Goal: Transaction & Acquisition: Purchase product/service

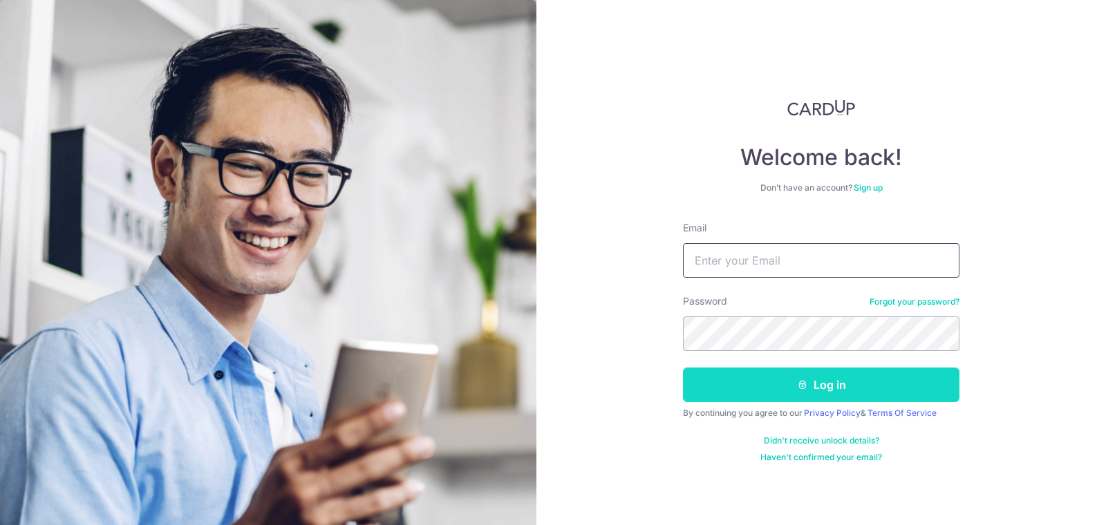
type input "[PERSON_NAME][EMAIL_ADDRESS][DOMAIN_NAME]"
click at [787, 387] on button "Log in" at bounding box center [821, 385] width 277 height 35
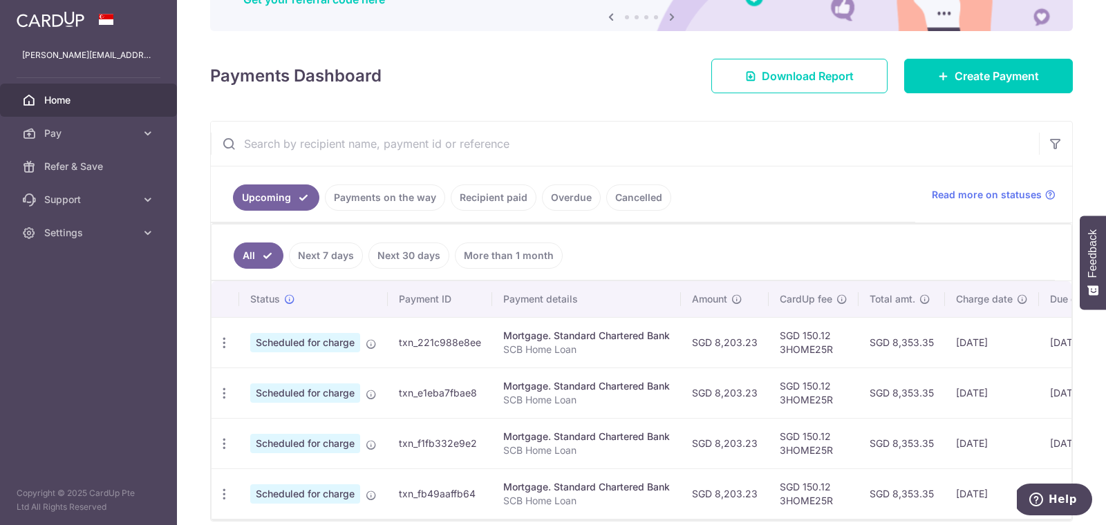
scroll to position [144, 0]
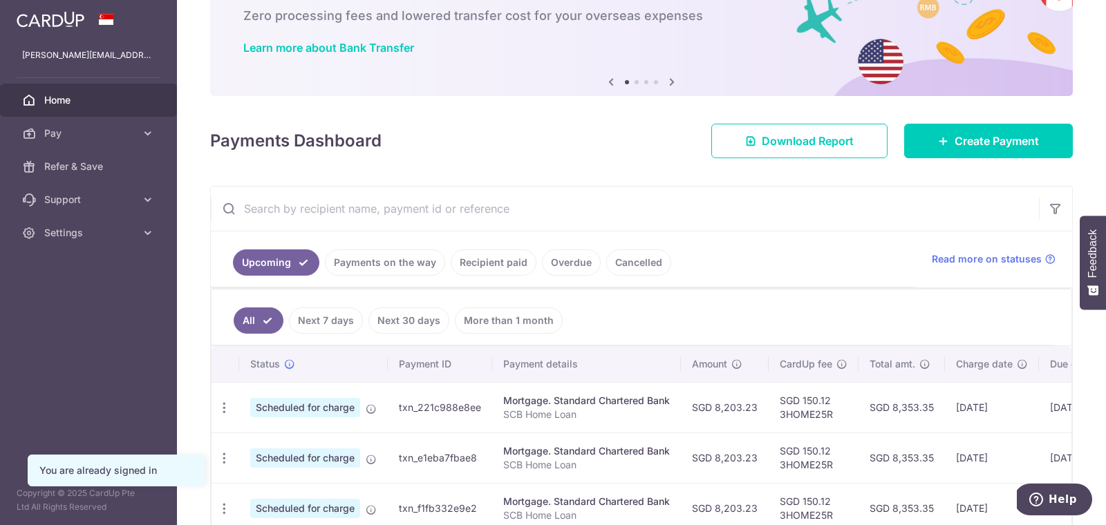
scroll to position [201, 0]
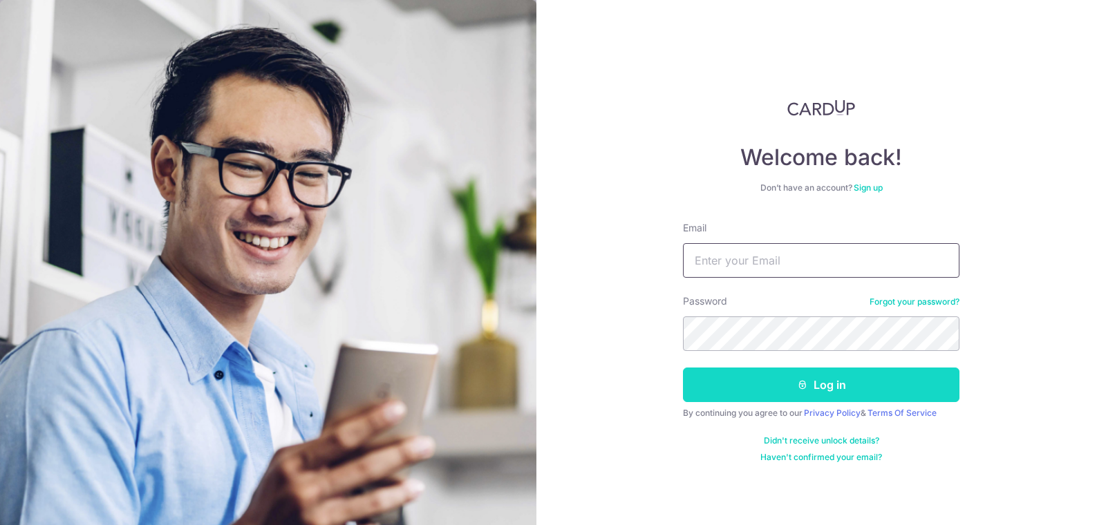
type input "[PERSON_NAME][EMAIL_ADDRESS][DOMAIN_NAME]"
click at [756, 382] on button "Log in" at bounding box center [821, 385] width 277 height 35
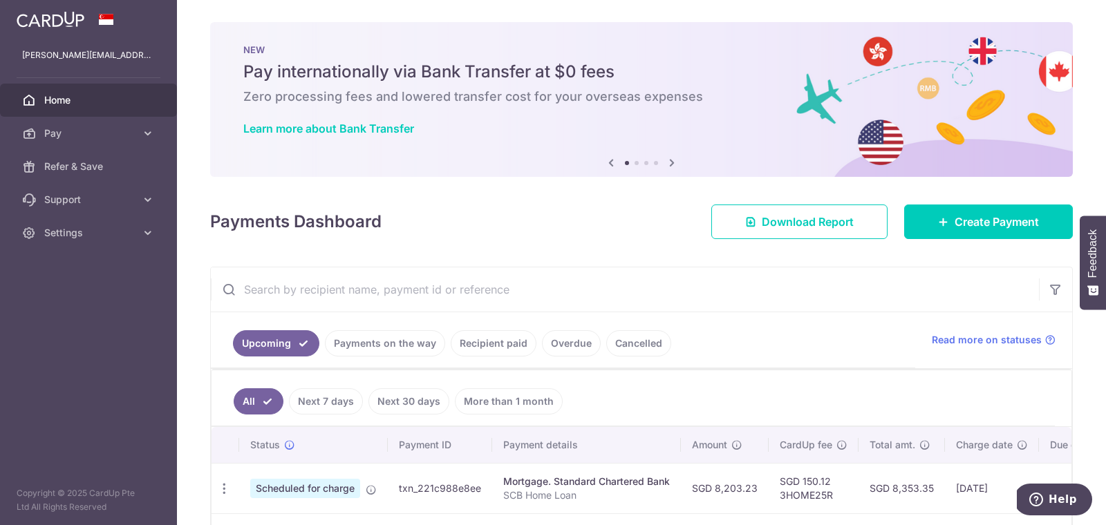
click at [671, 162] on icon at bounding box center [672, 162] width 17 height 17
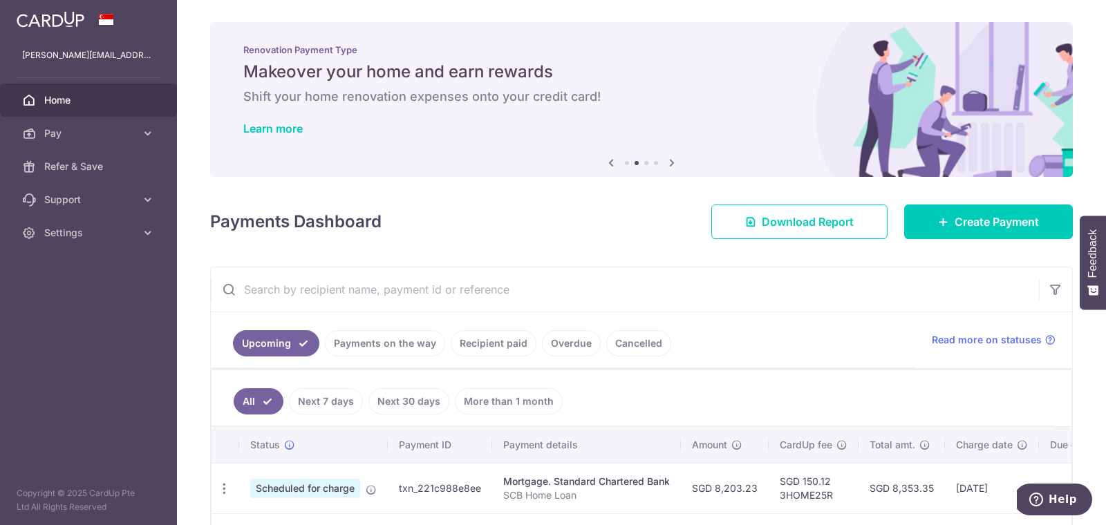
click at [671, 163] on icon at bounding box center [672, 162] width 17 height 17
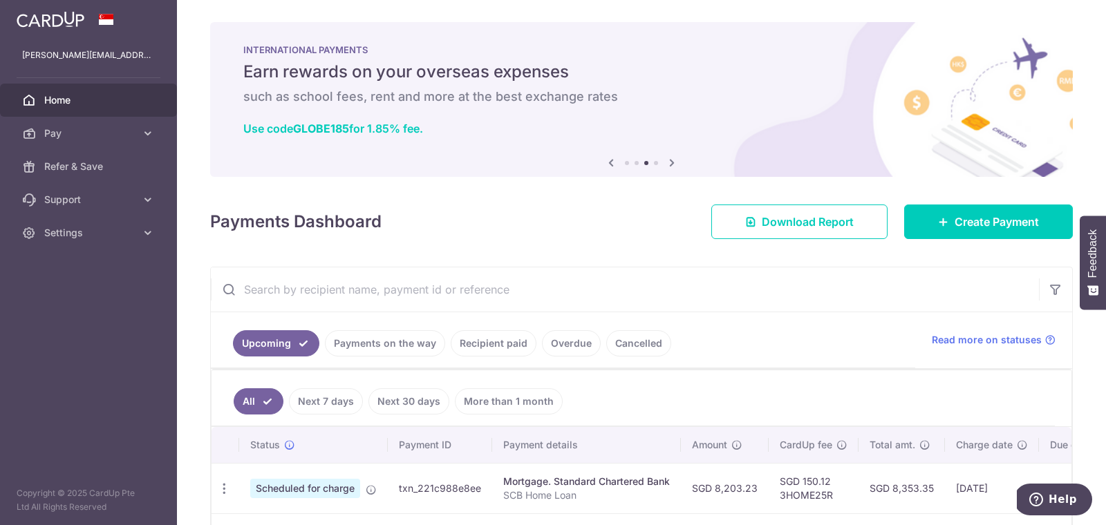
click at [671, 163] on icon at bounding box center [672, 162] width 17 height 17
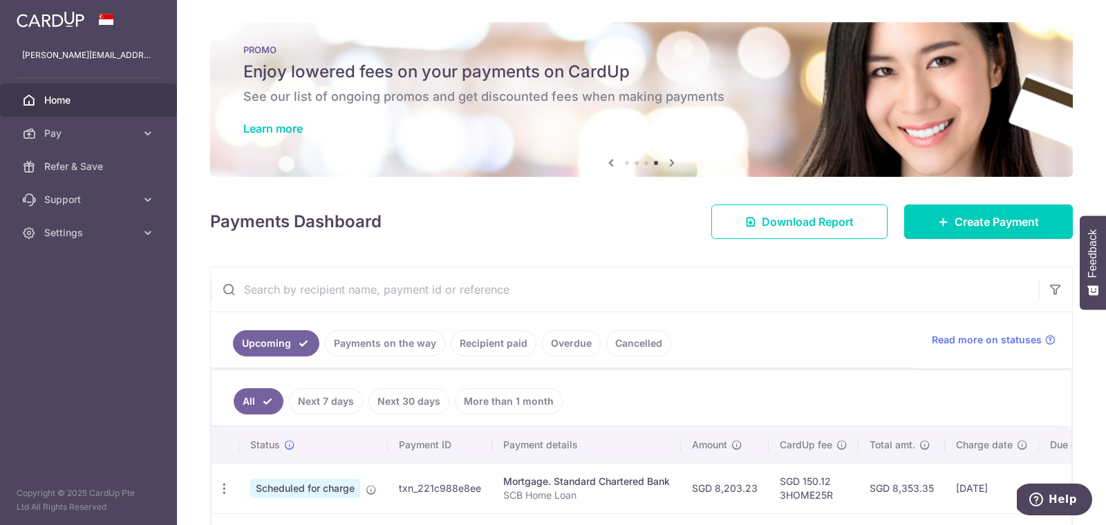
click at [671, 163] on icon at bounding box center [672, 162] width 17 height 17
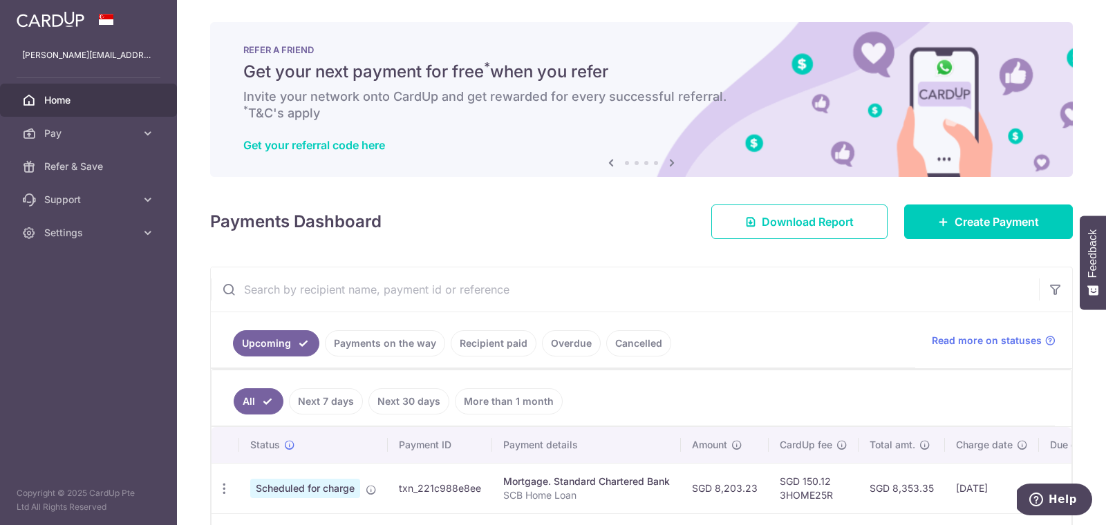
click at [671, 162] on icon at bounding box center [672, 162] width 17 height 17
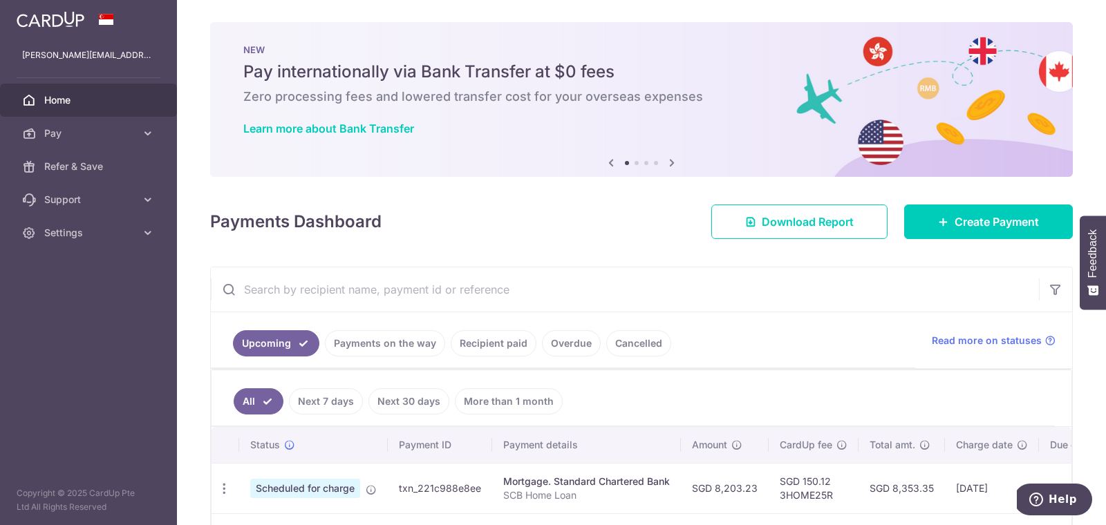
click at [671, 162] on icon at bounding box center [672, 162] width 17 height 17
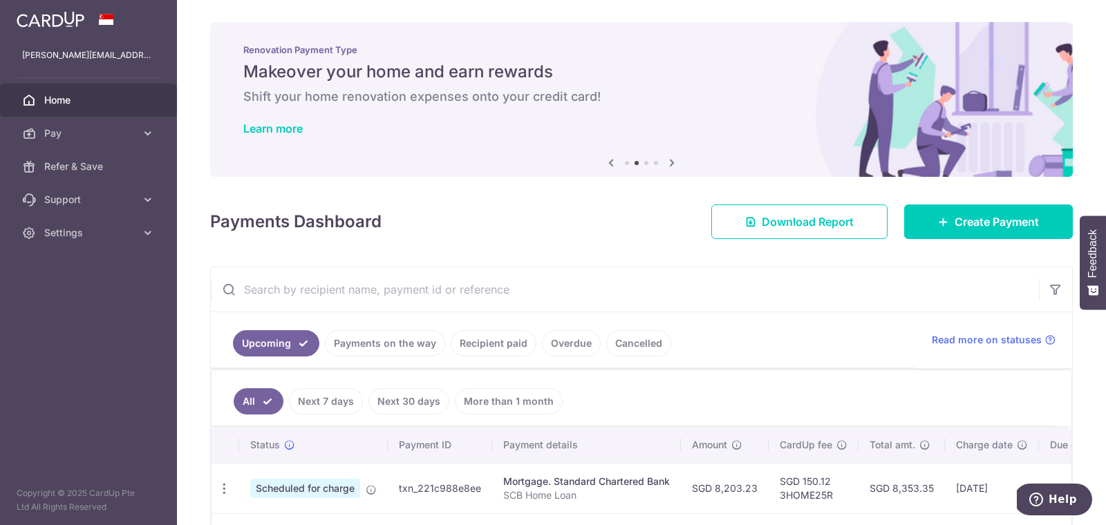
click at [671, 162] on icon at bounding box center [672, 162] width 17 height 17
click at [68, 162] on span "Refer & Save" at bounding box center [89, 167] width 91 height 14
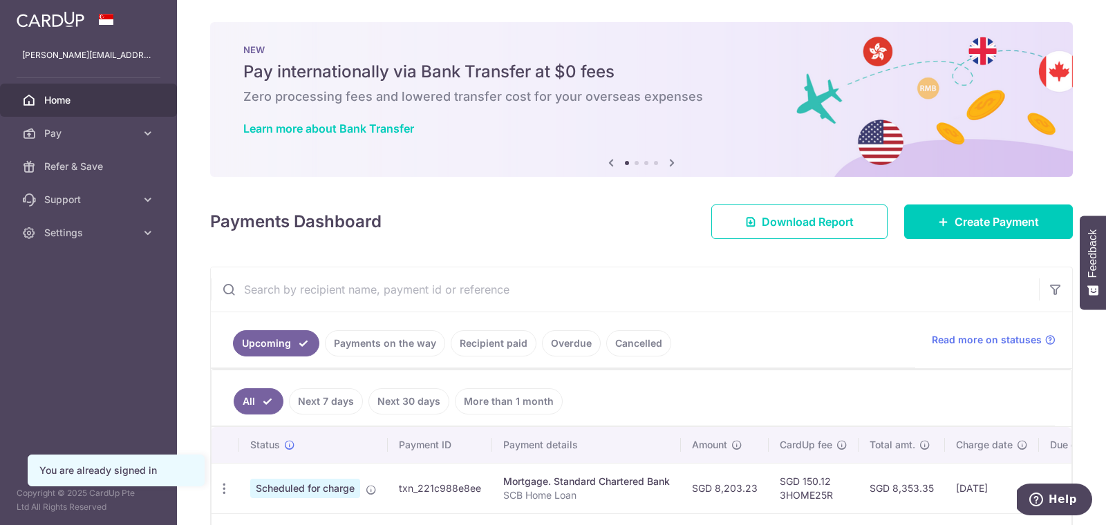
click at [70, 103] on span "Home" at bounding box center [89, 100] width 91 height 14
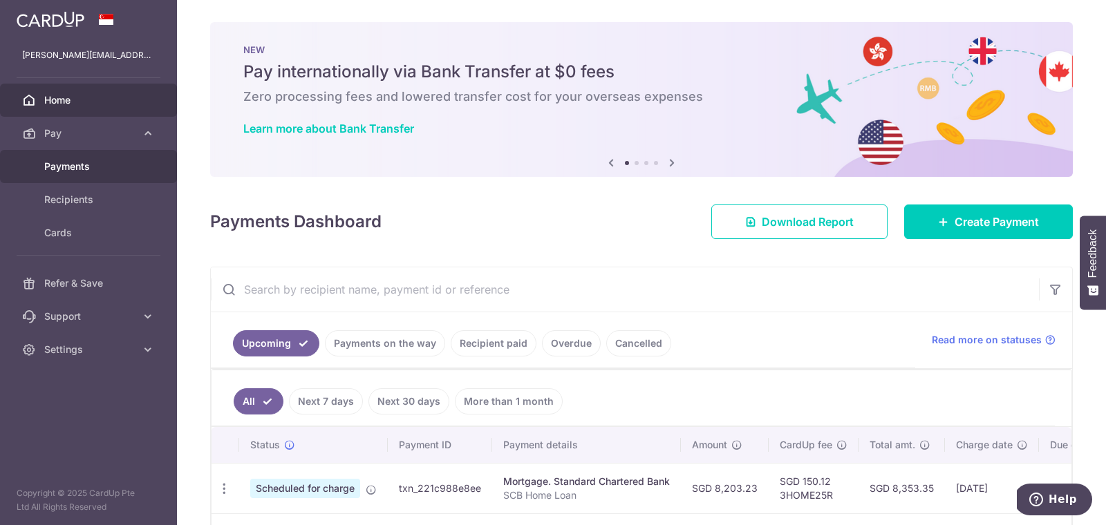
click at [93, 165] on span "Payments" at bounding box center [89, 167] width 91 height 14
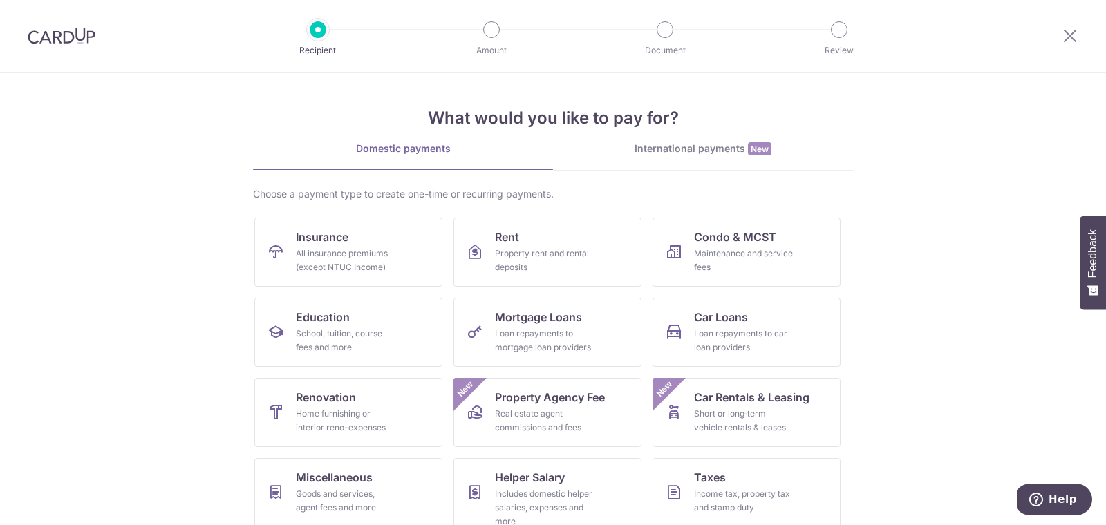
click at [489, 30] on div at bounding box center [491, 29] width 17 height 17
click at [549, 314] on span "Mortgage Loans" at bounding box center [538, 317] width 87 height 17
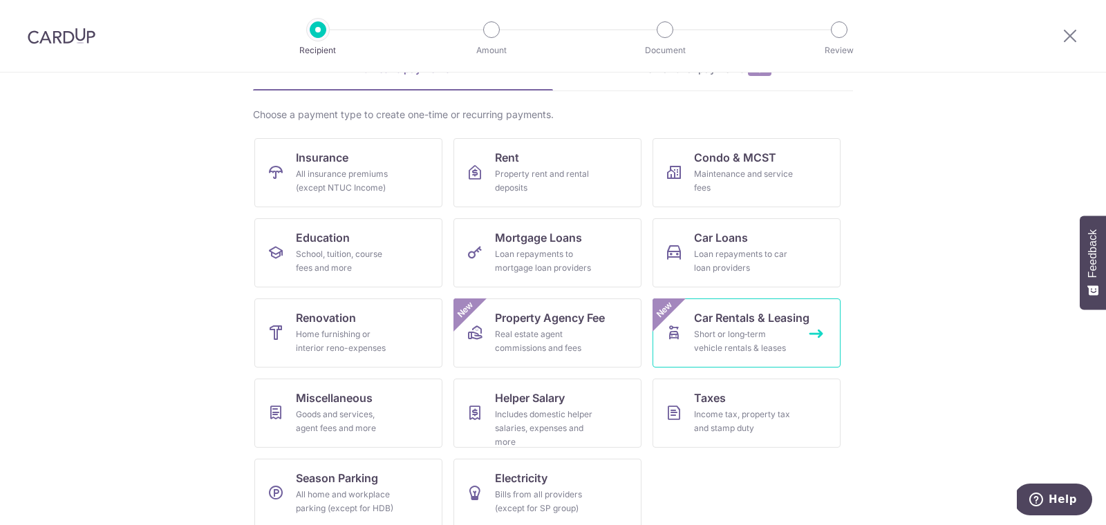
scroll to position [92, 0]
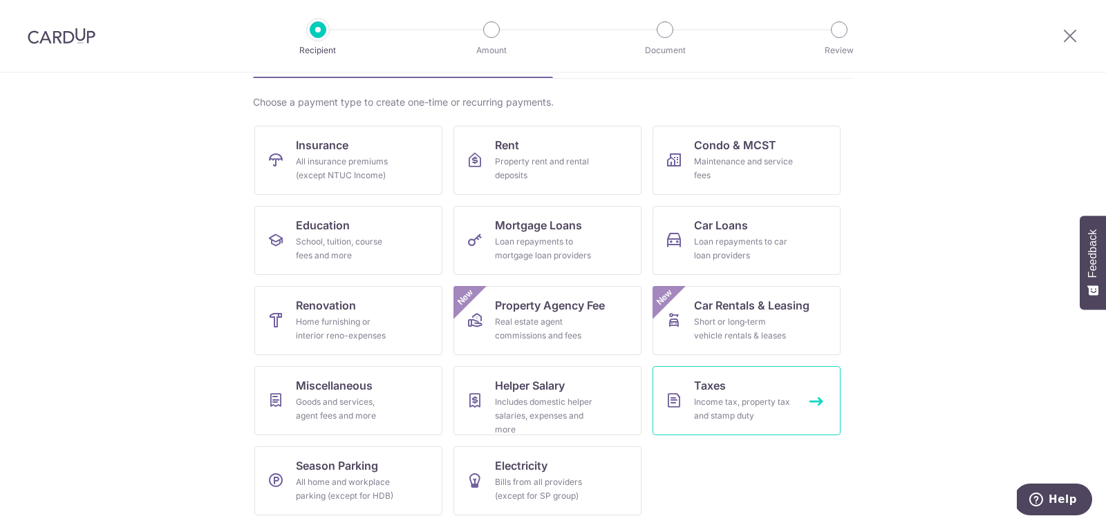
click at [702, 377] on span "Taxes" at bounding box center [710, 385] width 32 height 17
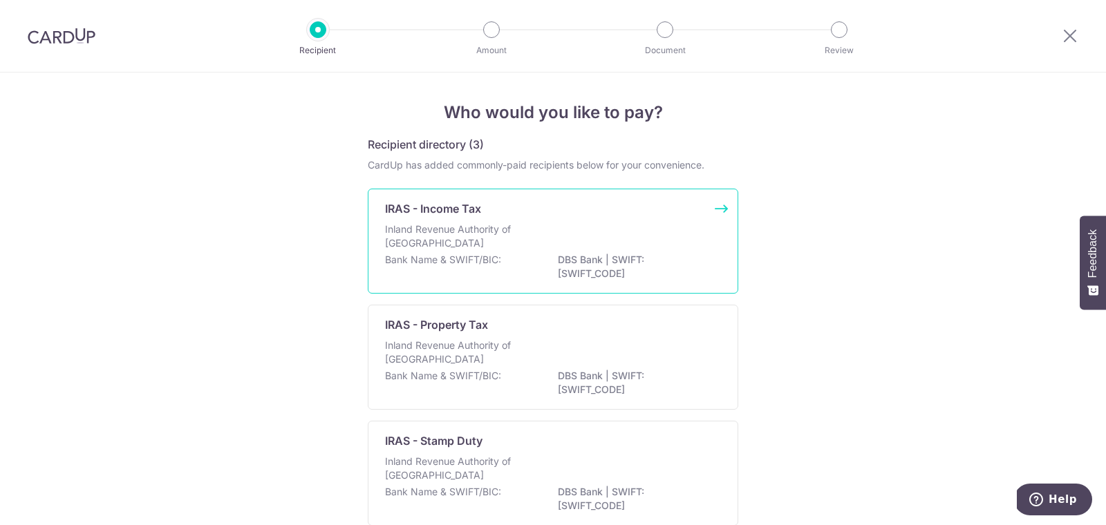
click at [484, 272] on div "Bank Name & SWIFT/BIC: DBS Bank | SWIFT: DBSSSGSGXXX" at bounding box center [553, 267] width 336 height 29
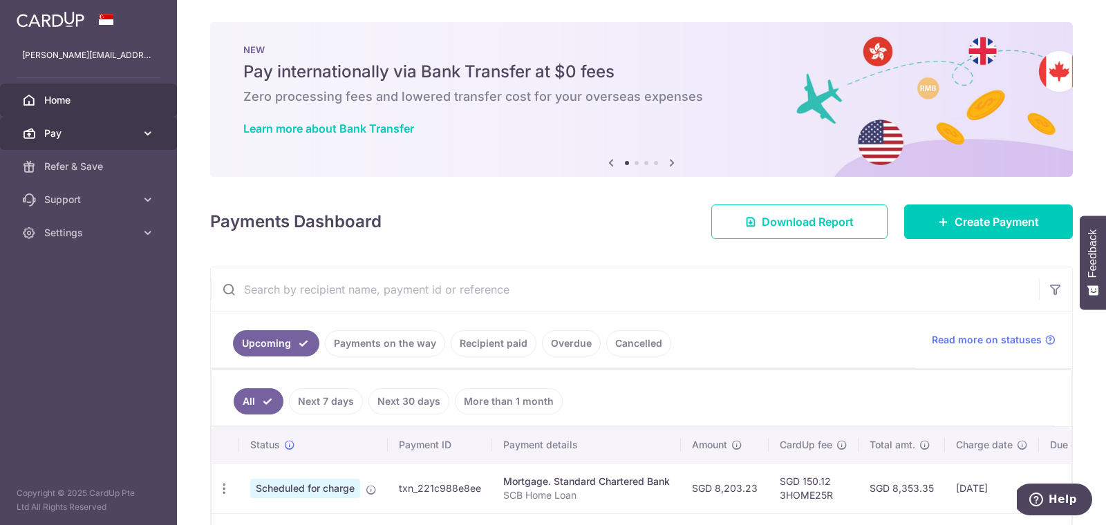
click at [64, 137] on span "Pay" at bounding box center [89, 134] width 91 height 14
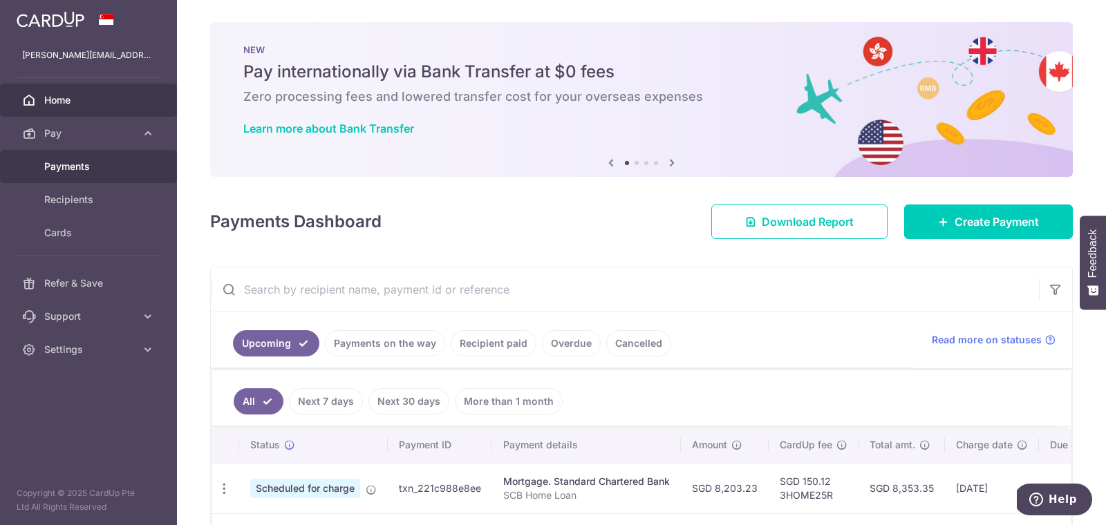
click at [64, 173] on span "Payments" at bounding box center [89, 167] width 91 height 14
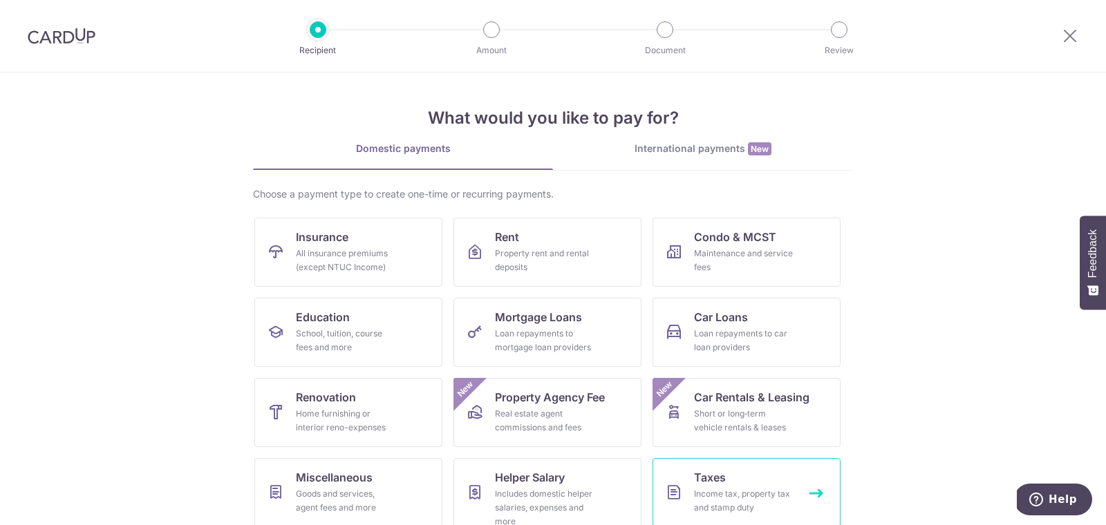
scroll to position [45, 0]
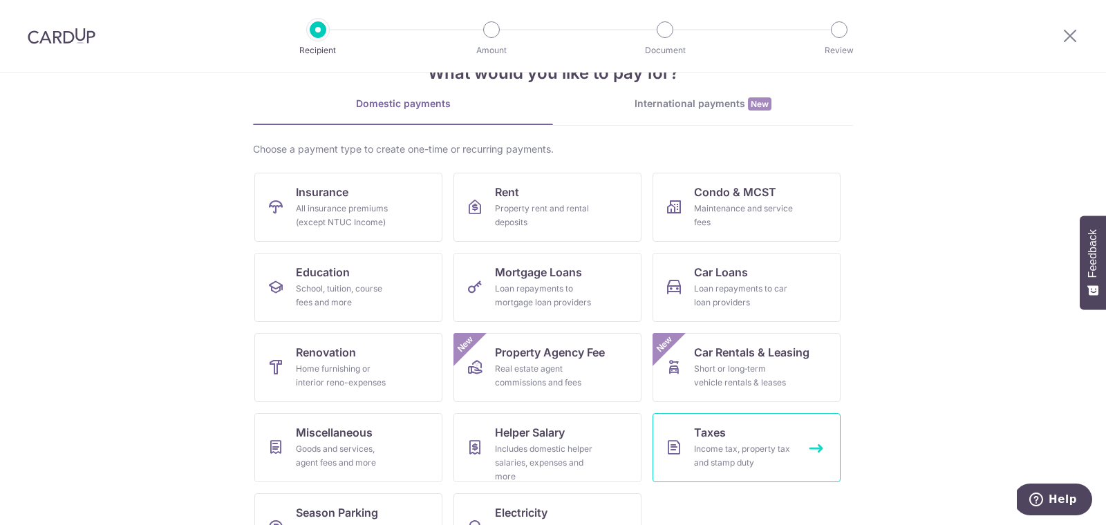
click at [738, 448] on div "Income tax, property tax and stamp duty" at bounding box center [744, 456] width 100 height 28
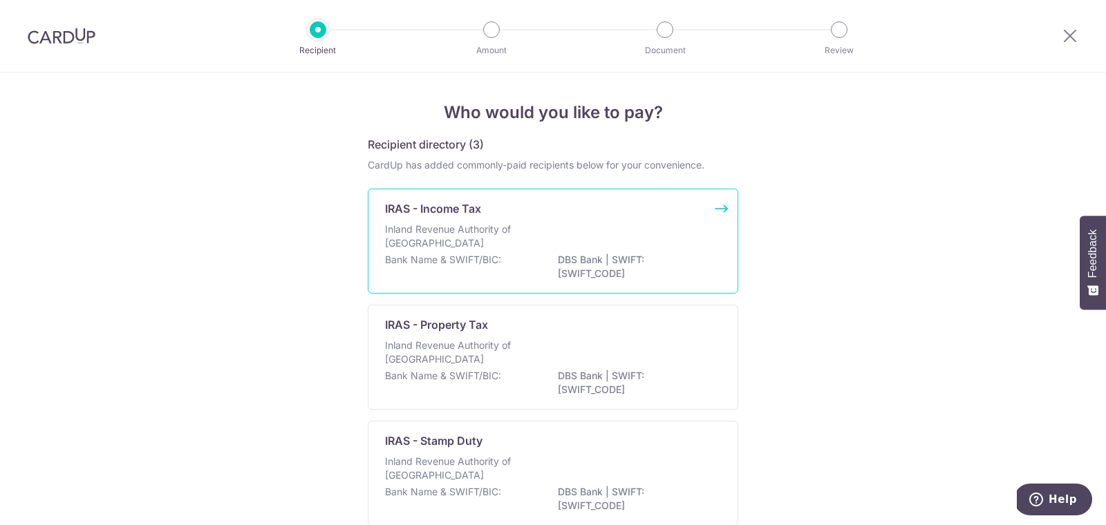
click at [503, 241] on p "Inland Revenue Authority of Singapore" at bounding box center [458, 237] width 147 height 28
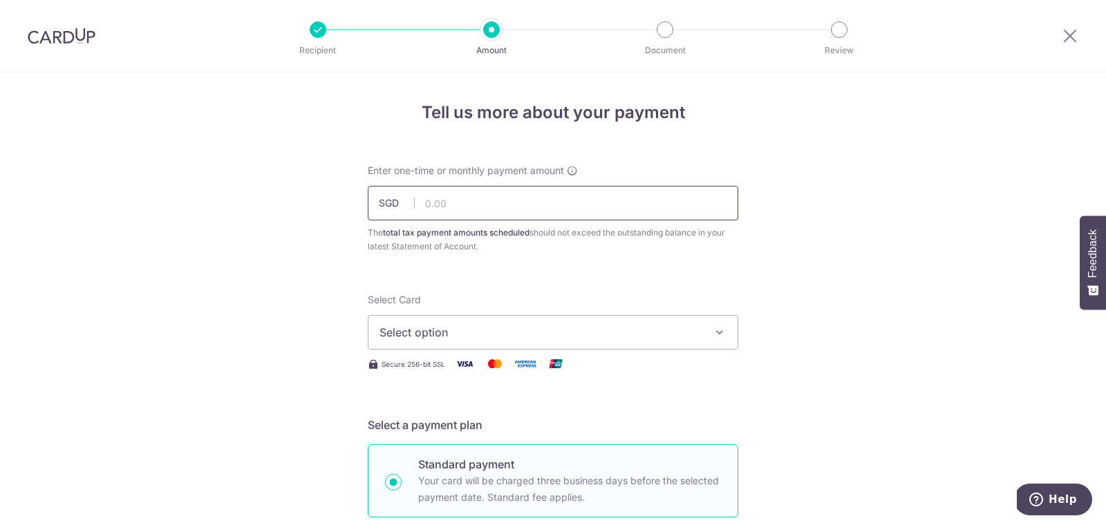
click at [561, 214] on input "text" at bounding box center [553, 203] width 371 height 35
click at [477, 330] on span "Select option" at bounding box center [541, 332] width 322 height 17
type input "2,171.15"
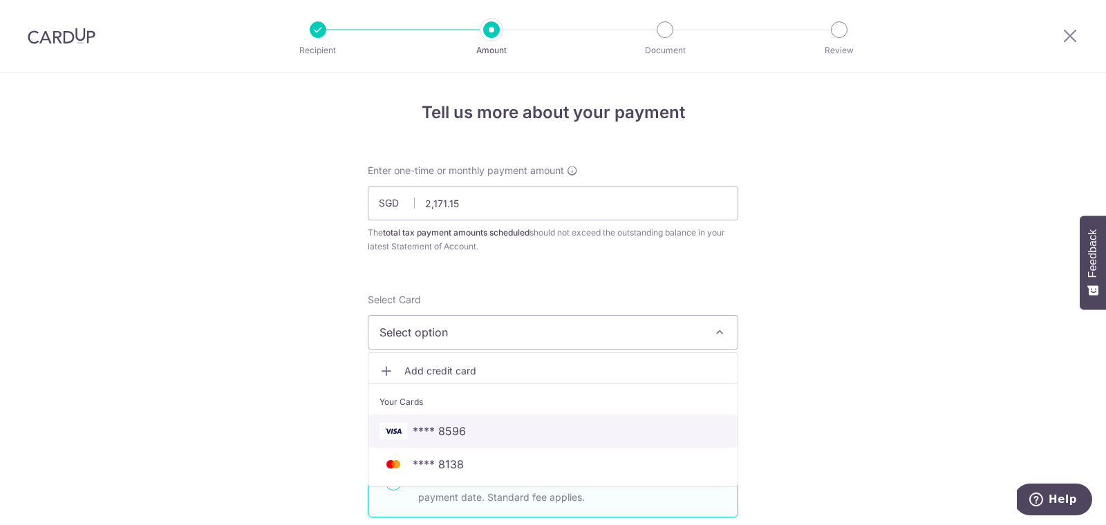
click at [461, 430] on span "**** 8596" at bounding box center [439, 431] width 53 height 17
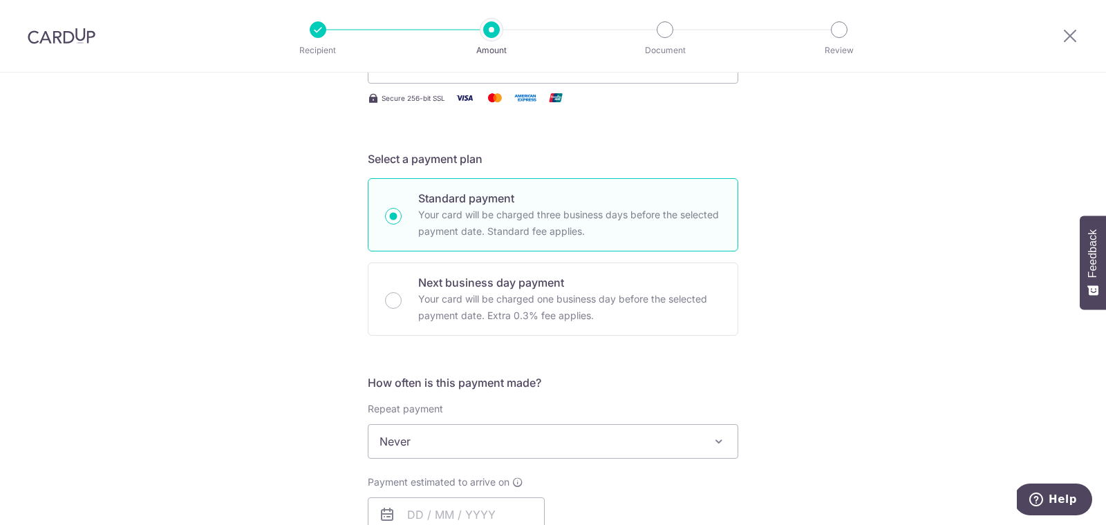
scroll to position [295, 0]
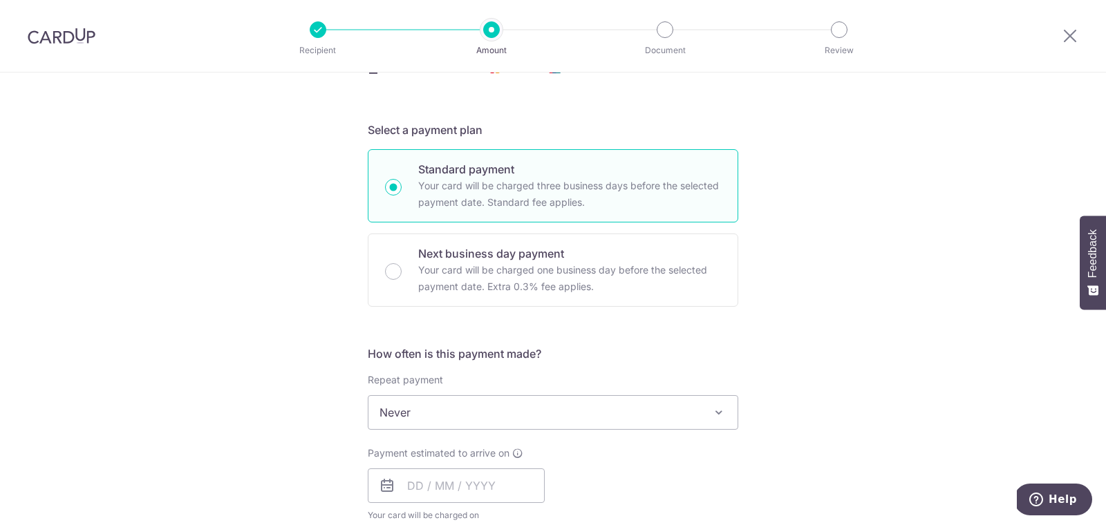
click at [466, 411] on span "Never" at bounding box center [552, 412] width 369 height 33
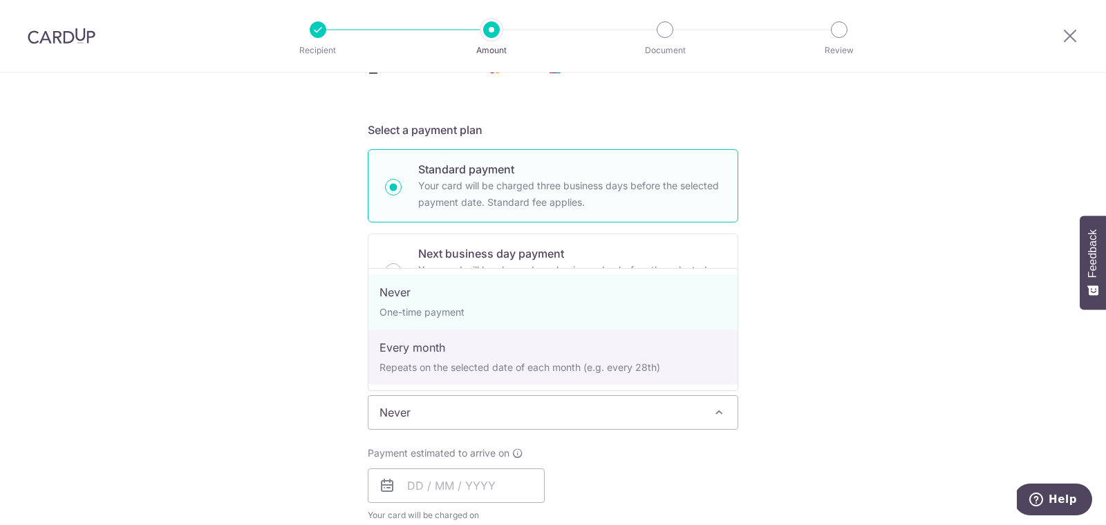
select select "3"
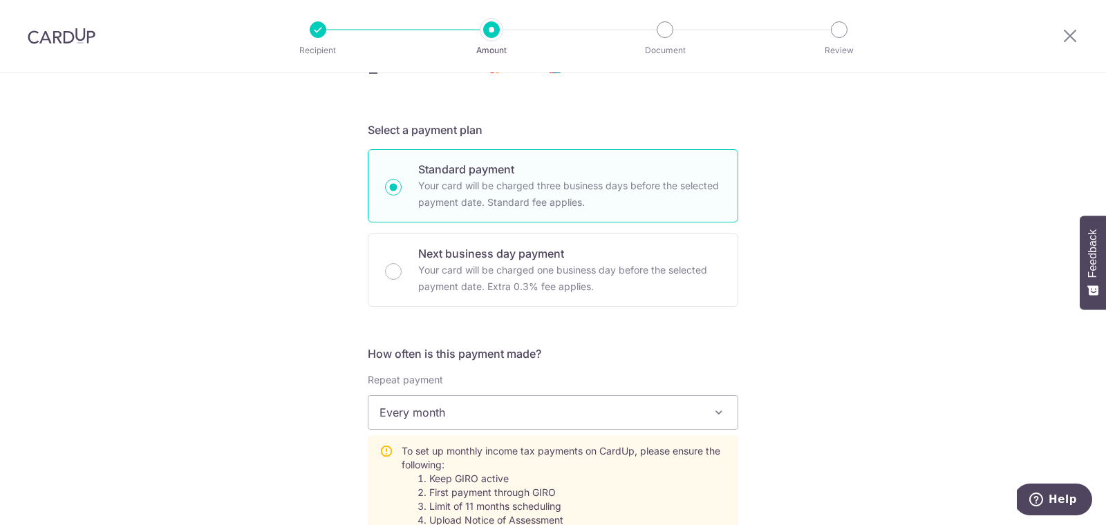
click at [303, 458] on div "Tell us more about your payment Enter one-time or monthly payment amount SGD 2,…" at bounding box center [553, 497] width 1106 height 1441
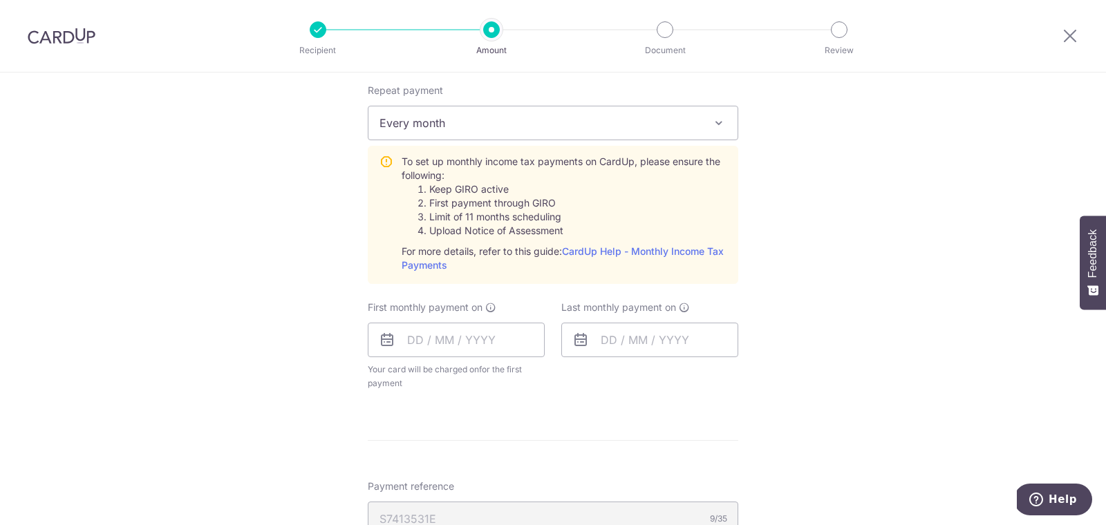
scroll to position [604, 0]
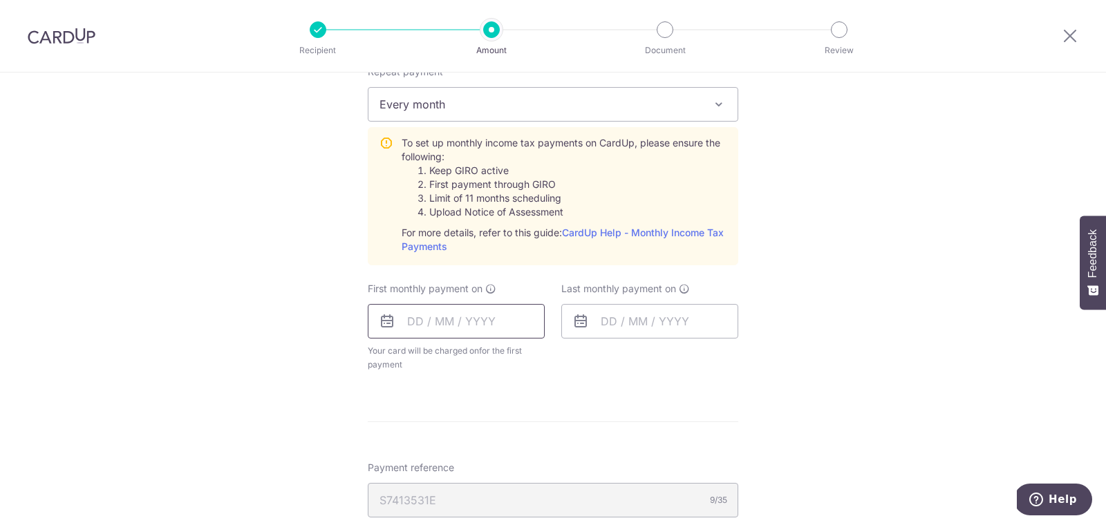
click at [461, 331] on input "text" at bounding box center [456, 321] width 177 height 35
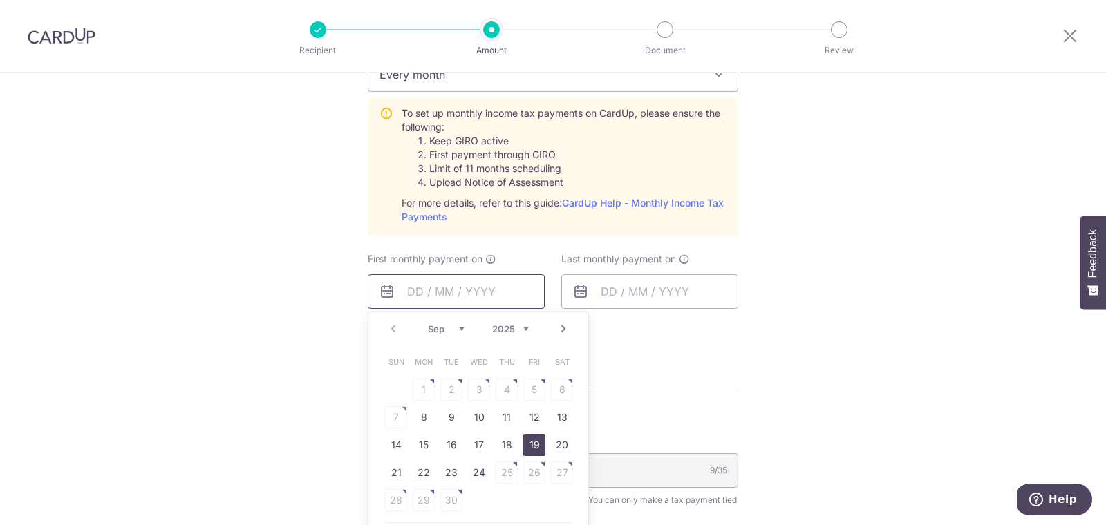
scroll to position [637, 0]
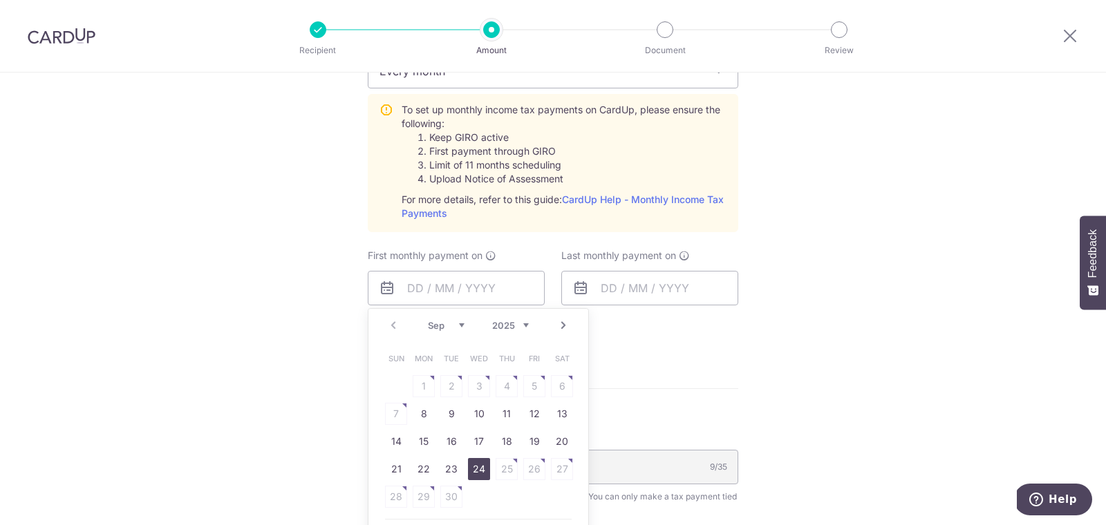
click at [478, 468] on link "24" at bounding box center [479, 469] width 22 height 22
type input "[DATE]"
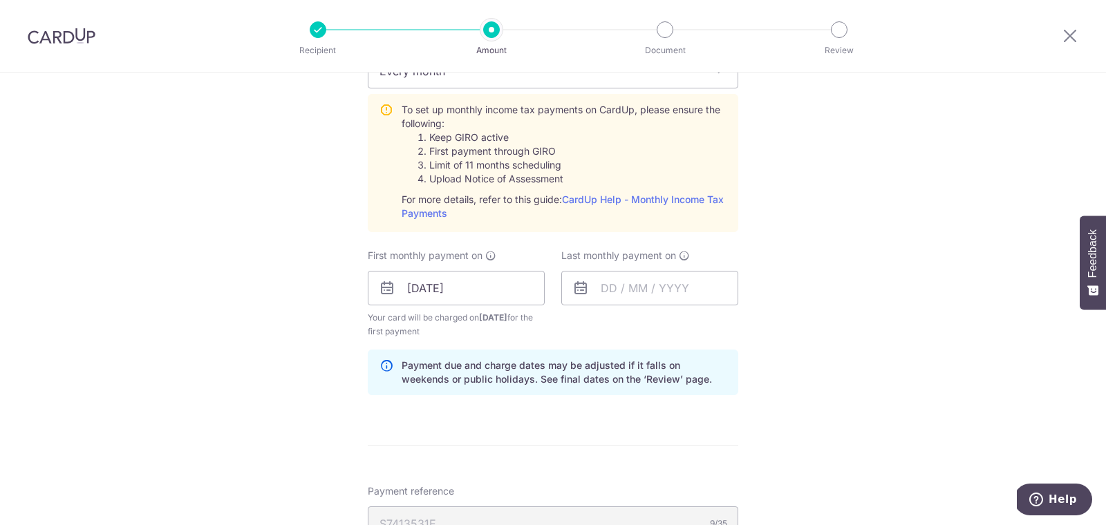
click at [776, 354] on div "Tell us more about your payment Enter one-time or monthly payment amount SGD 2,…" at bounding box center [553, 185] width 1106 height 1498
click at [669, 265] on div "Last monthly payment on" at bounding box center [649, 277] width 177 height 57
click at [641, 281] on input "text" at bounding box center [649, 288] width 177 height 35
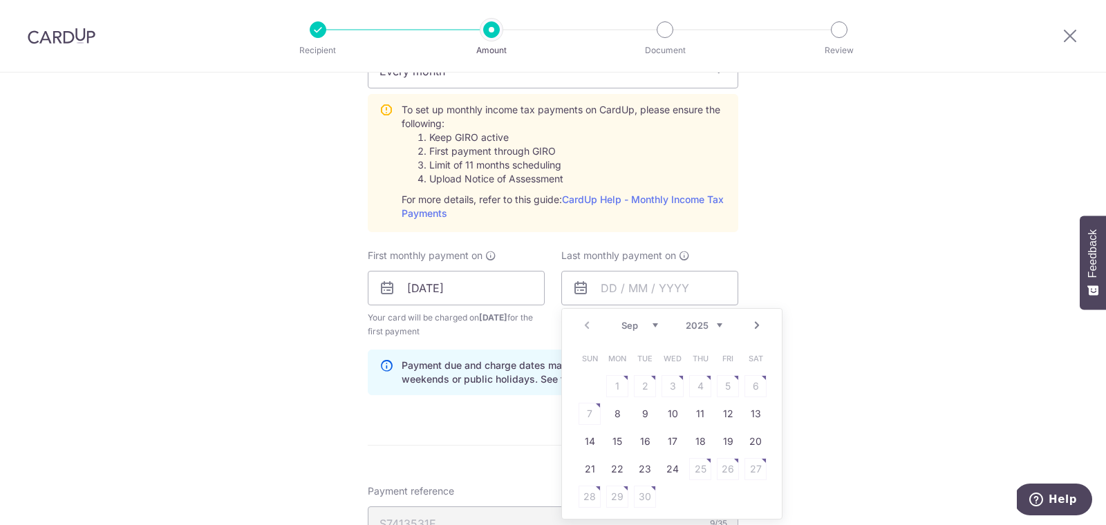
click at [317, 386] on div "Tell us more about your payment Enter one-time or monthly payment amount SGD 2,…" at bounding box center [553, 185] width 1106 height 1498
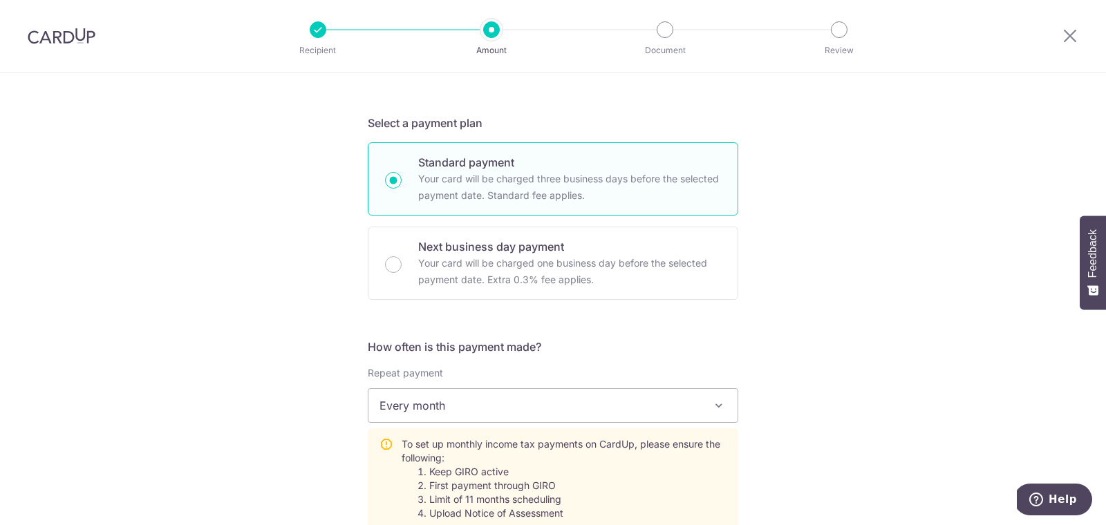
scroll to position [296, 0]
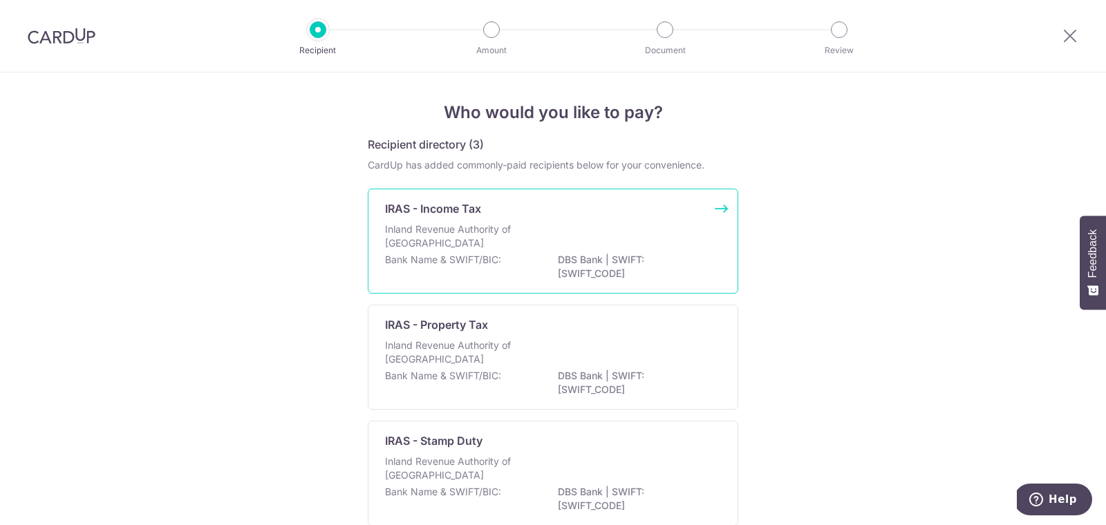
click at [458, 259] on p "Bank Name & SWIFT/BIC:" at bounding box center [443, 260] width 116 height 14
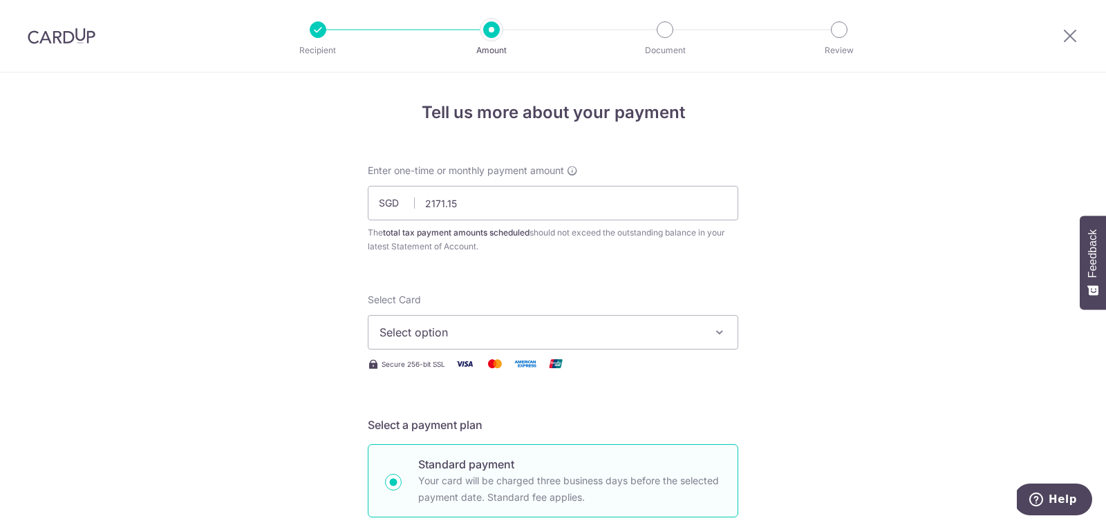
type input "2,171.15"
click at [436, 328] on span "Select option" at bounding box center [541, 332] width 322 height 17
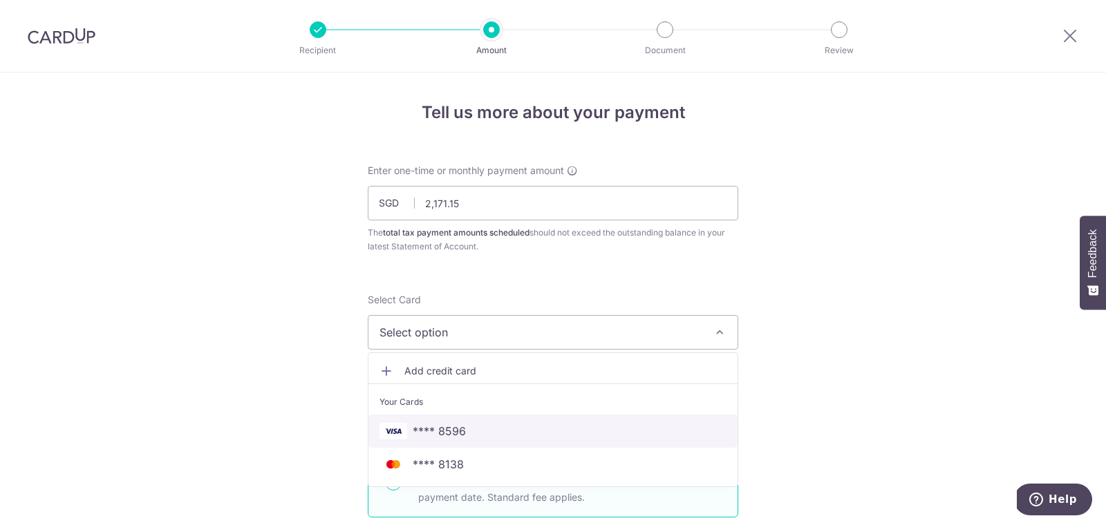
click at [425, 429] on span "**** 8596" at bounding box center [439, 431] width 53 height 17
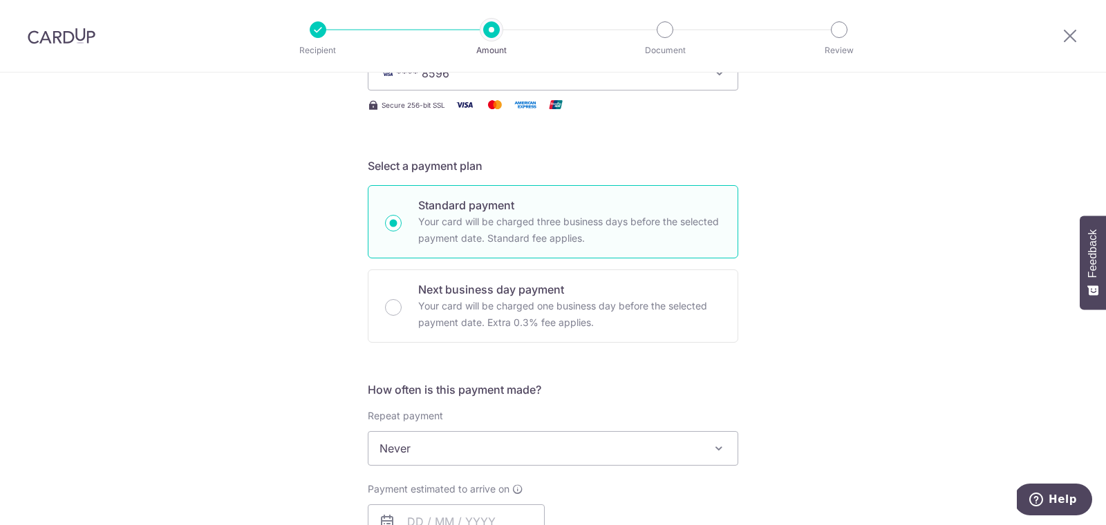
scroll to position [506, 0]
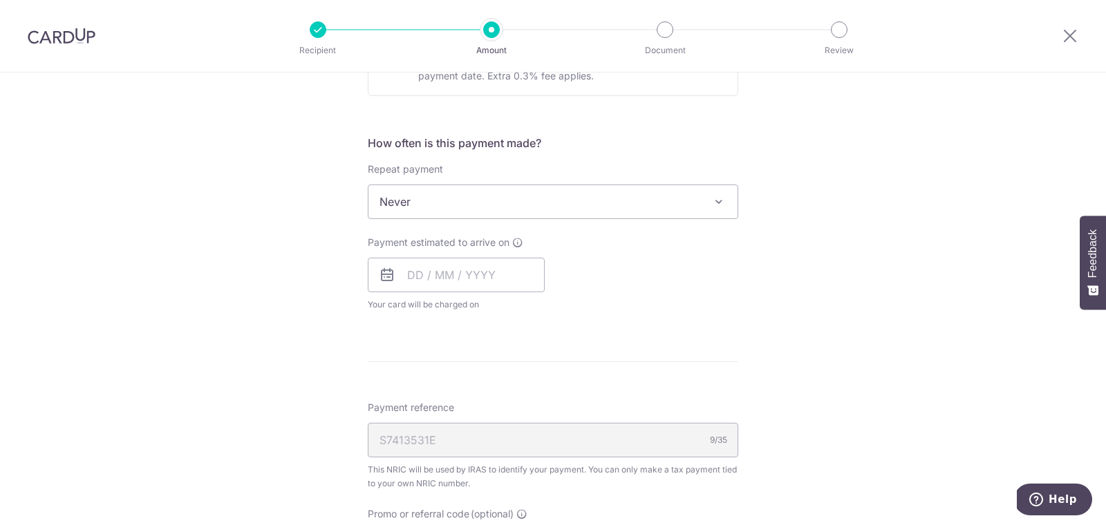
click at [470, 193] on span "Never" at bounding box center [552, 201] width 369 height 33
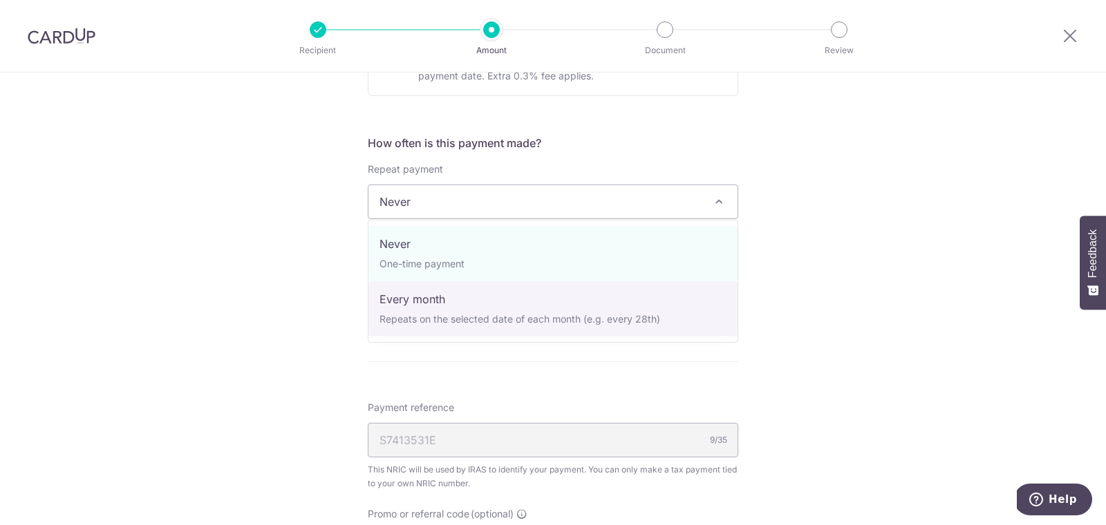
select select "3"
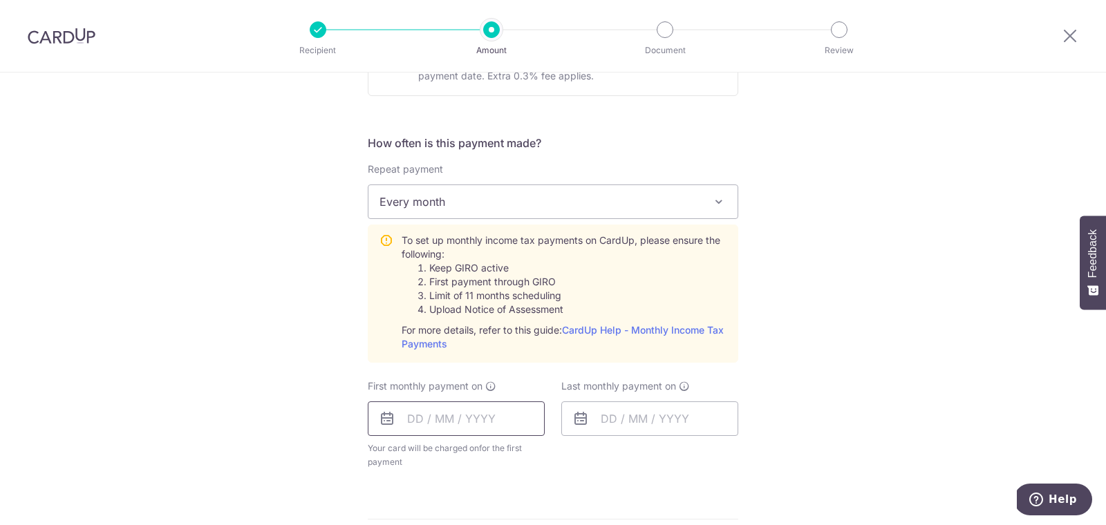
click at [450, 418] on input "text" at bounding box center [456, 419] width 177 height 35
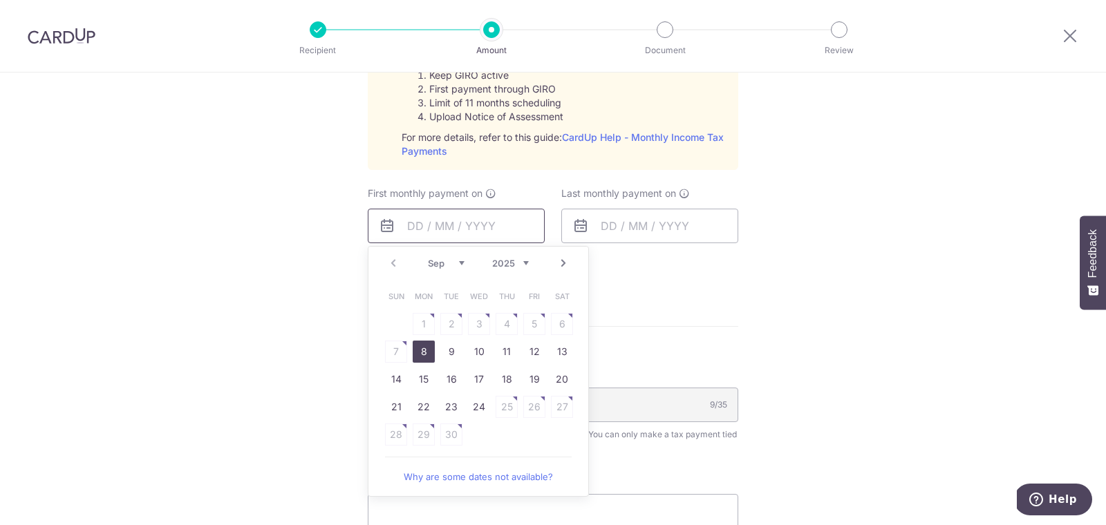
scroll to position [751, 0]
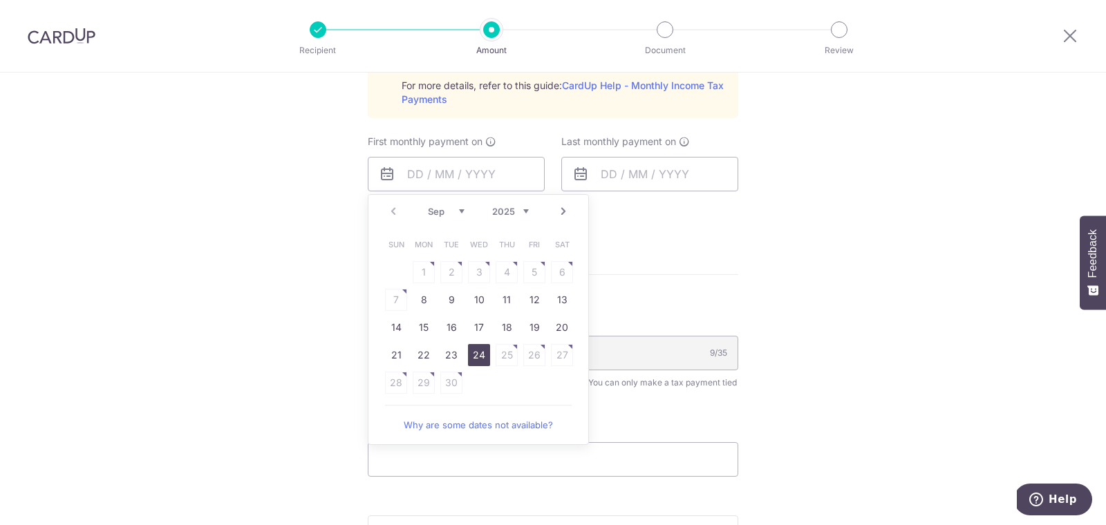
click at [481, 349] on link "24" at bounding box center [479, 355] width 22 height 22
type input "[DATE]"
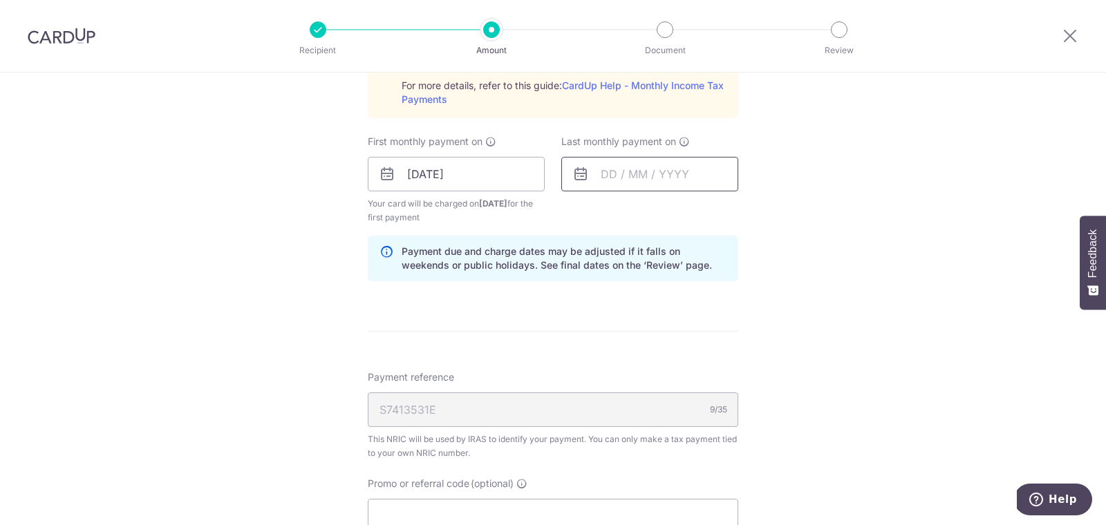
click at [648, 175] on input "text" at bounding box center [649, 174] width 177 height 35
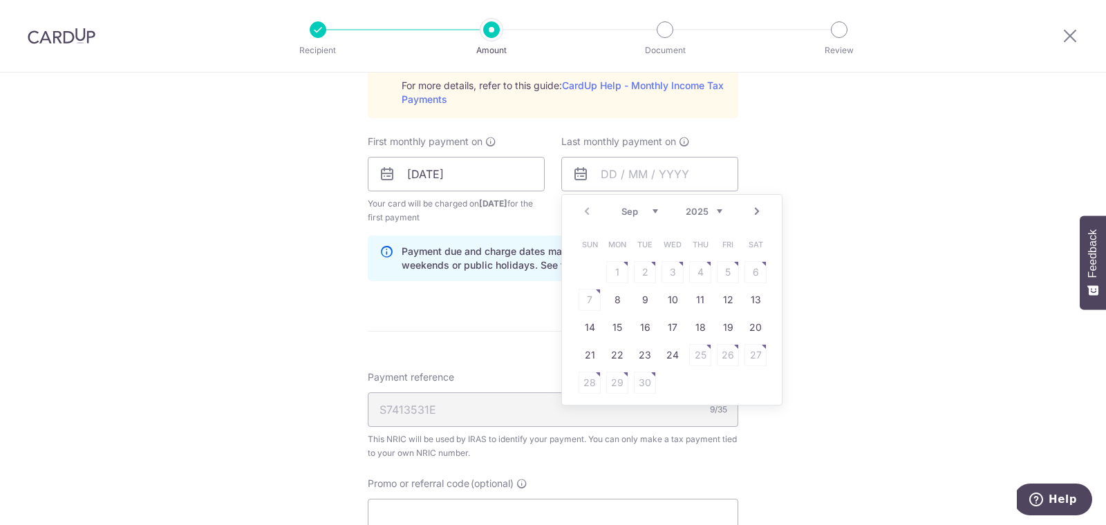
click at [656, 206] on select "Sep Oct Nov Dec" at bounding box center [640, 211] width 37 height 11
click at [760, 212] on link "Next" at bounding box center [757, 211] width 17 height 17
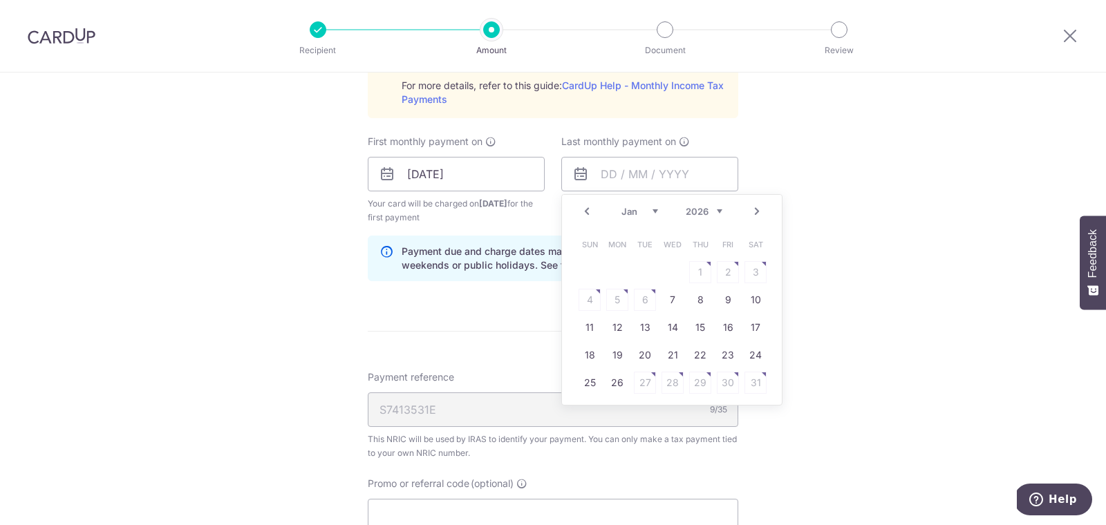
click at [760, 212] on link "Next" at bounding box center [757, 211] width 17 height 17
click at [643, 357] on link "24" at bounding box center [645, 355] width 22 height 22
type input "24/03/2026"
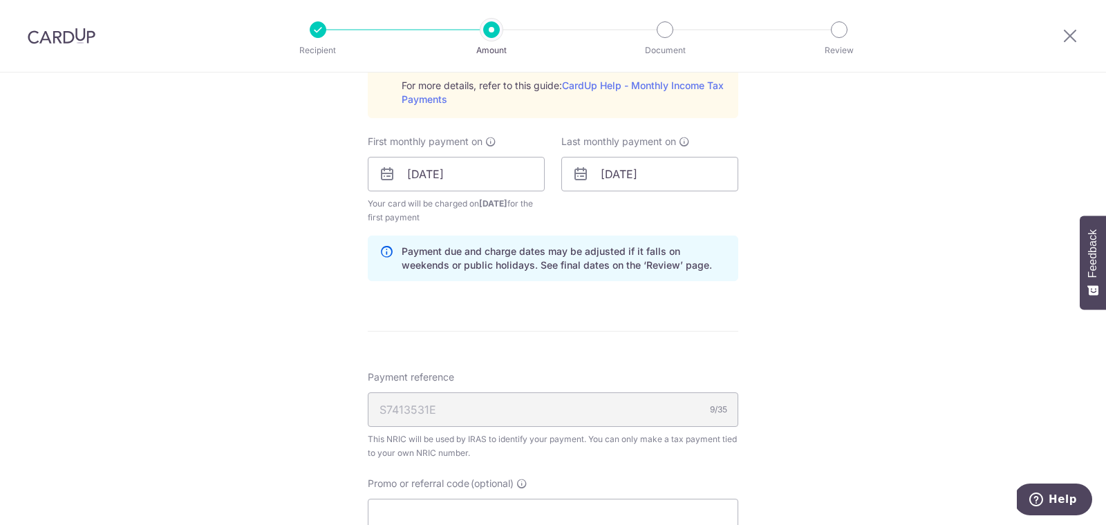
click at [796, 351] on div "Tell us more about your payment Enter one-time or monthly payment amount SGD 2,…" at bounding box center [553, 71] width 1106 height 1498
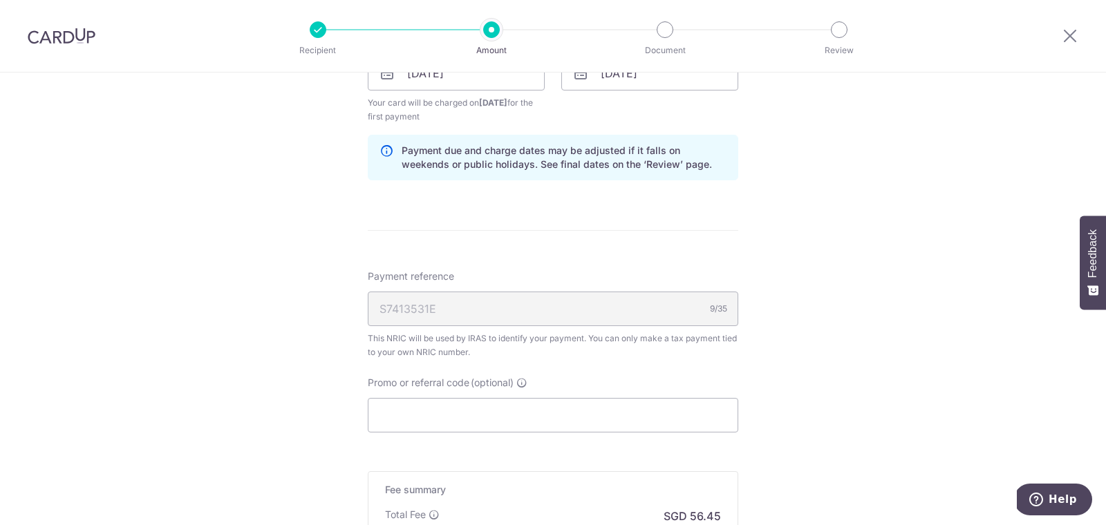
scroll to position [925, 0]
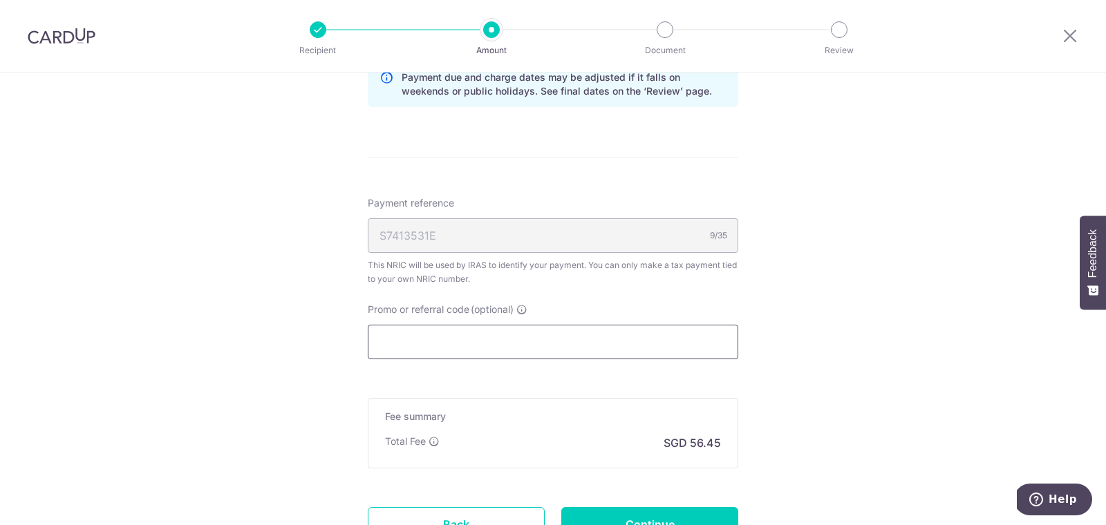
click at [586, 341] on input "Promo or referral code (optional)" at bounding box center [553, 342] width 371 height 35
paste input "MLTAX25R"
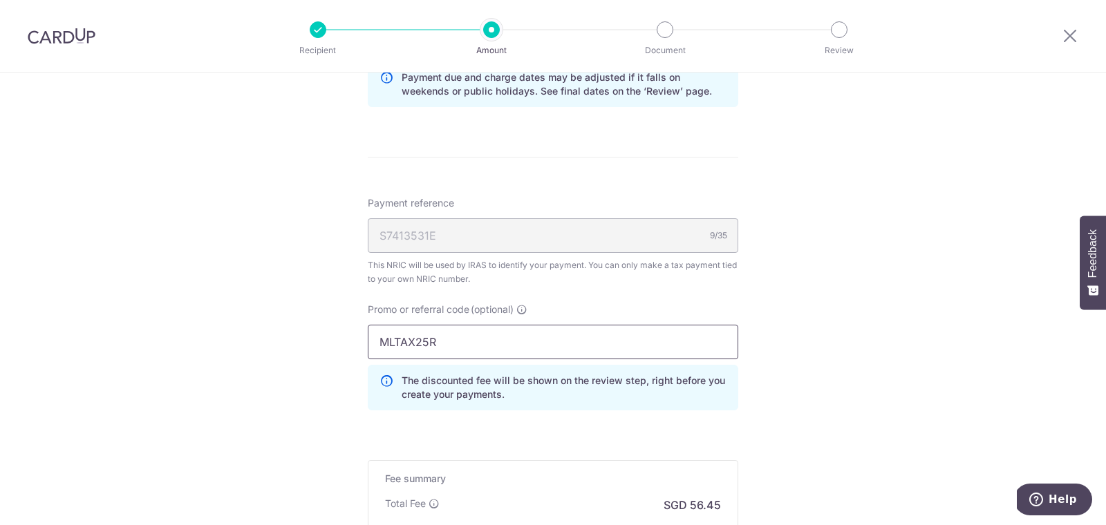
type input "MLTAX25R"
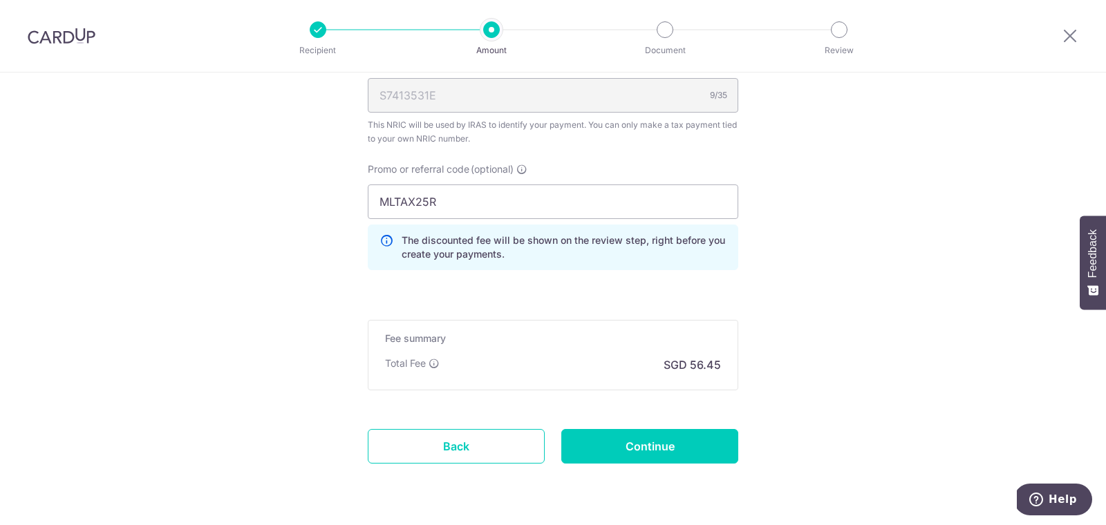
scroll to position [1103, 0]
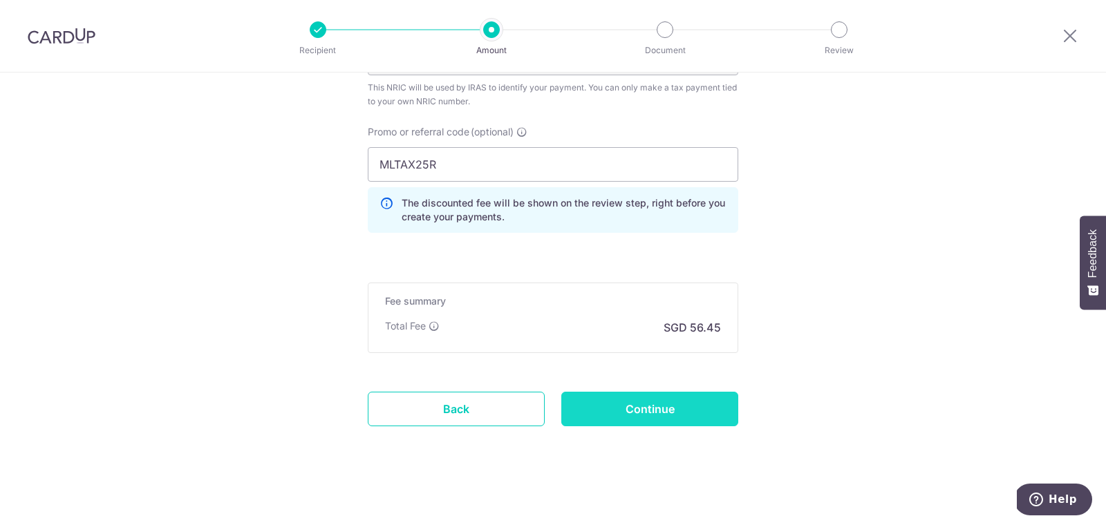
click at [622, 404] on input "Continue" at bounding box center [649, 409] width 177 height 35
type input "Create Schedule"
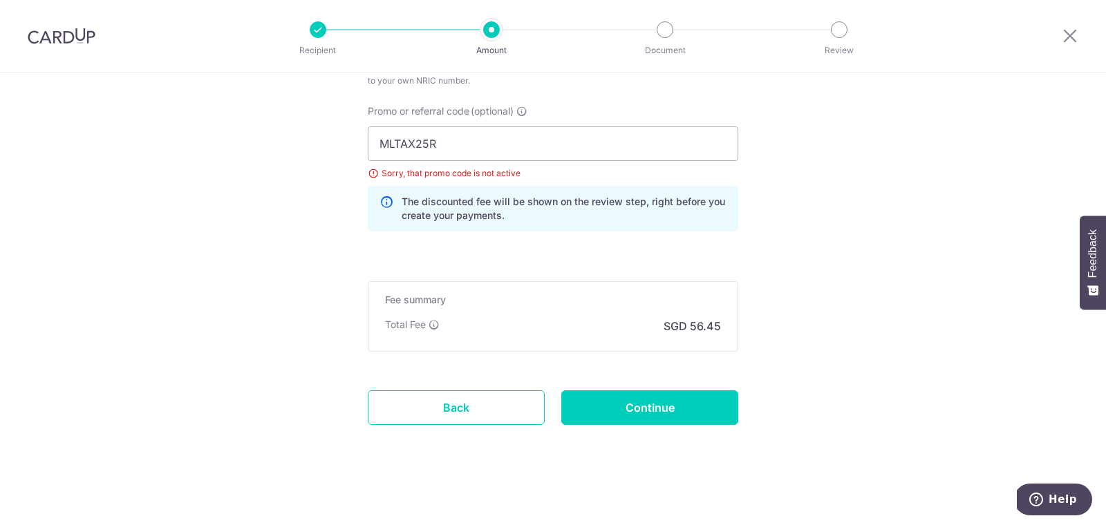
click at [501, 150] on input "MLTAX25R" at bounding box center [553, 144] width 371 height 35
paste input "SETH"
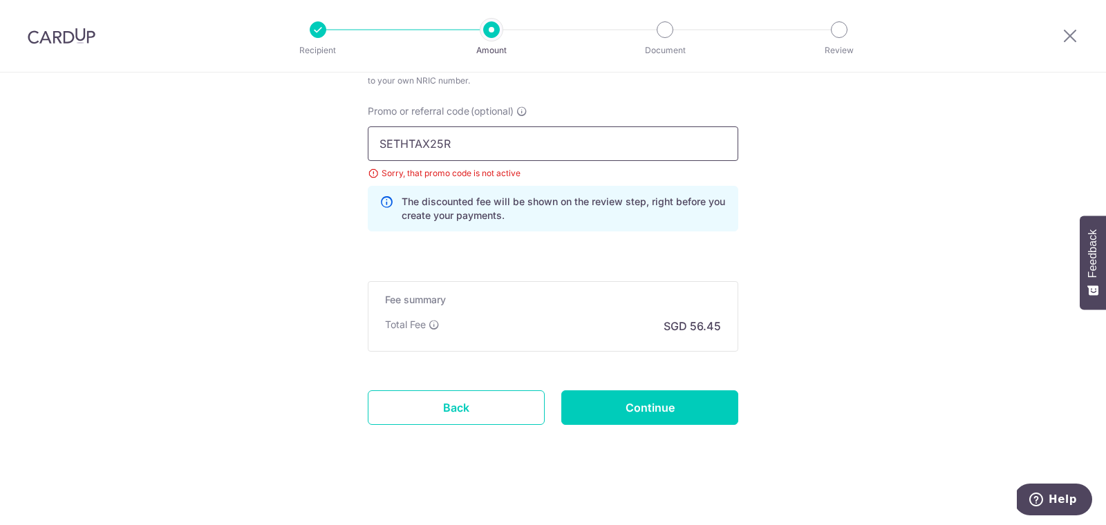
type input "SETHTAX25R"
click button "Add Card" at bounding box center [0, 0] width 0 height 0
click at [648, 412] on input "Continue" at bounding box center [649, 408] width 177 height 35
type input "Update Schedule"
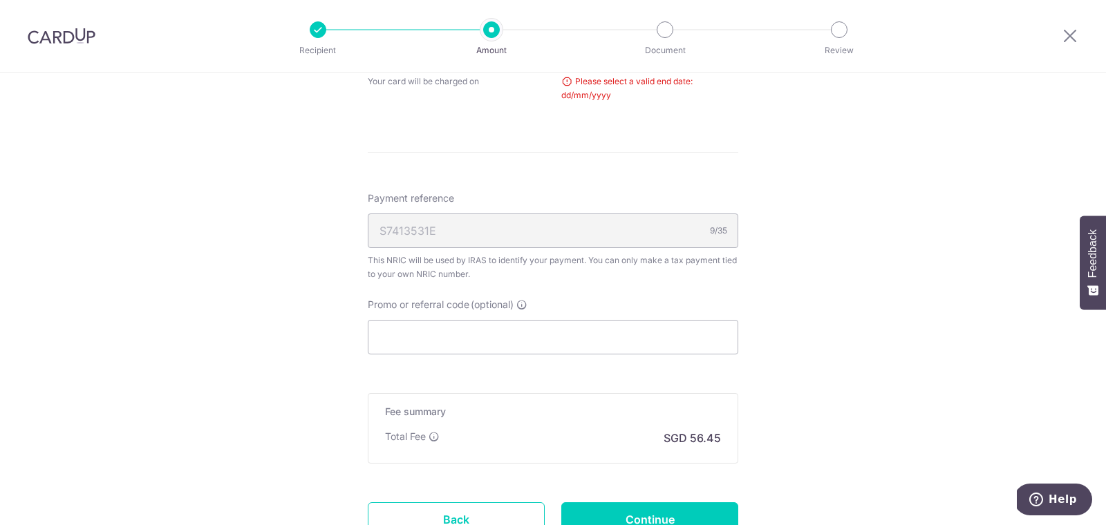
click at [703, 339] on input "Promo or referral code (optional)" at bounding box center [553, 337] width 371 height 35
paste input "SETHTAX25R"
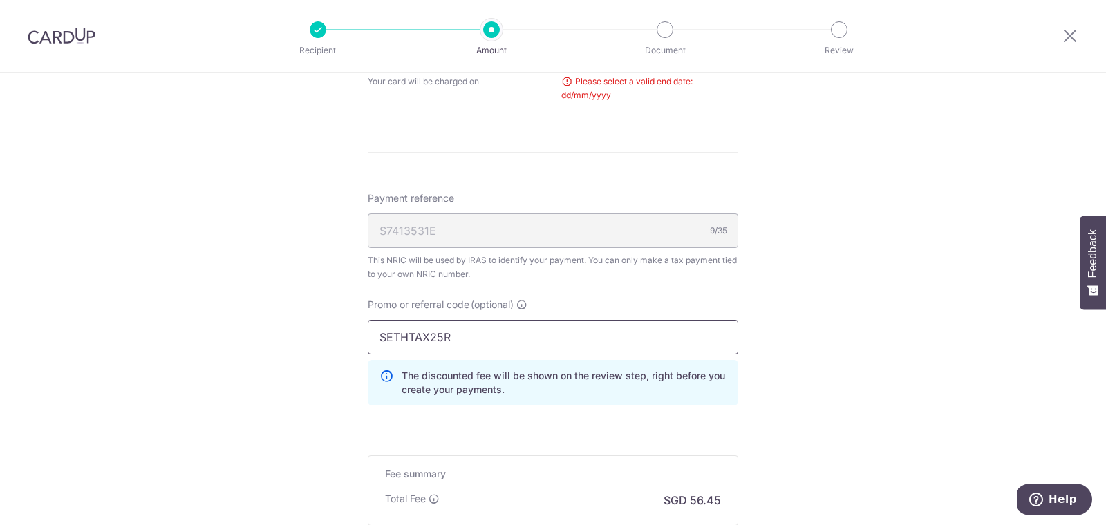
type input "SETHTAX25R"
click at [868, 361] on div "Tell us more about your payment Enter one-time or monthly payment amount SGD 2,…" at bounding box center [553, 23] width 1106 height 1360
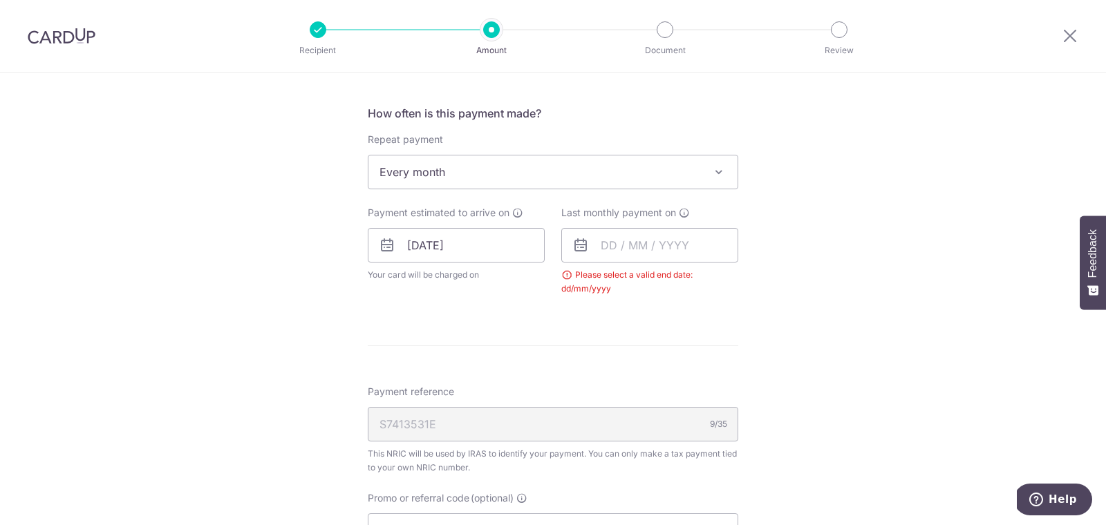
scroll to position [524, 0]
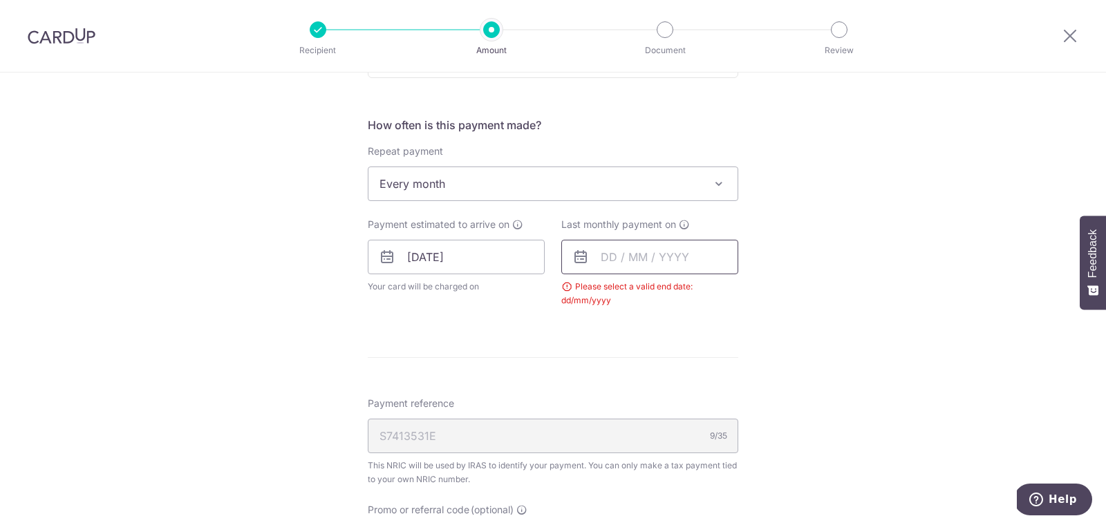
click at [685, 251] on input "text" at bounding box center [649, 257] width 177 height 35
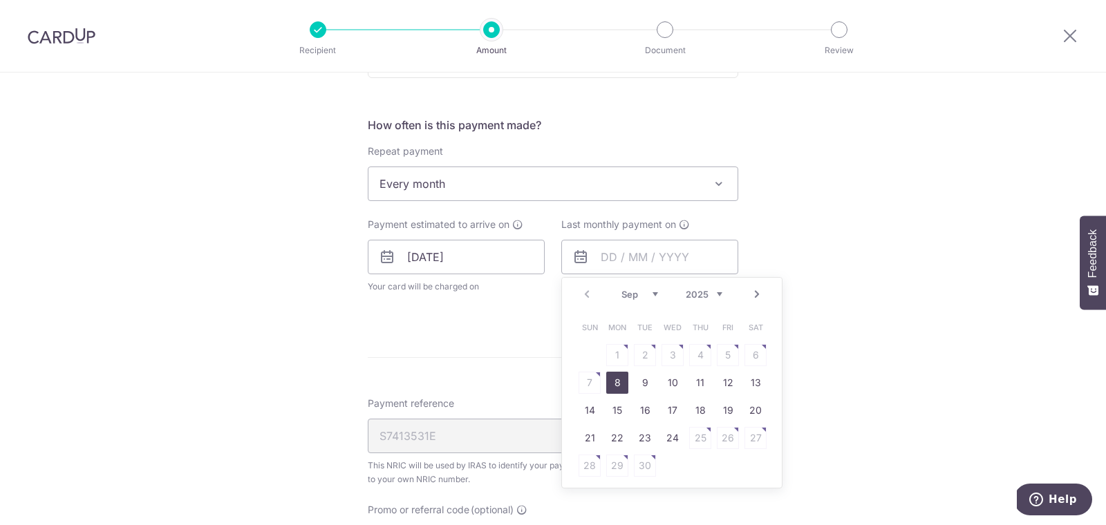
click at [763, 299] on link "Next" at bounding box center [757, 294] width 17 height 17
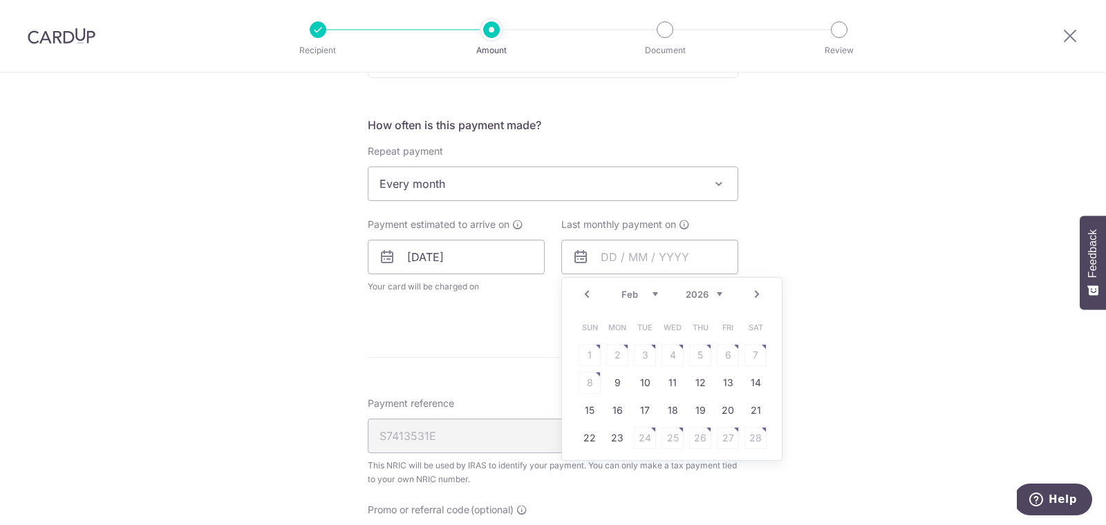
click at [763, 299] on link "Next" at bounding box center [757, 294] width 17 height 17
click at [645, 439] on link "24" at bounding box center [645, 438] width 22 height 22
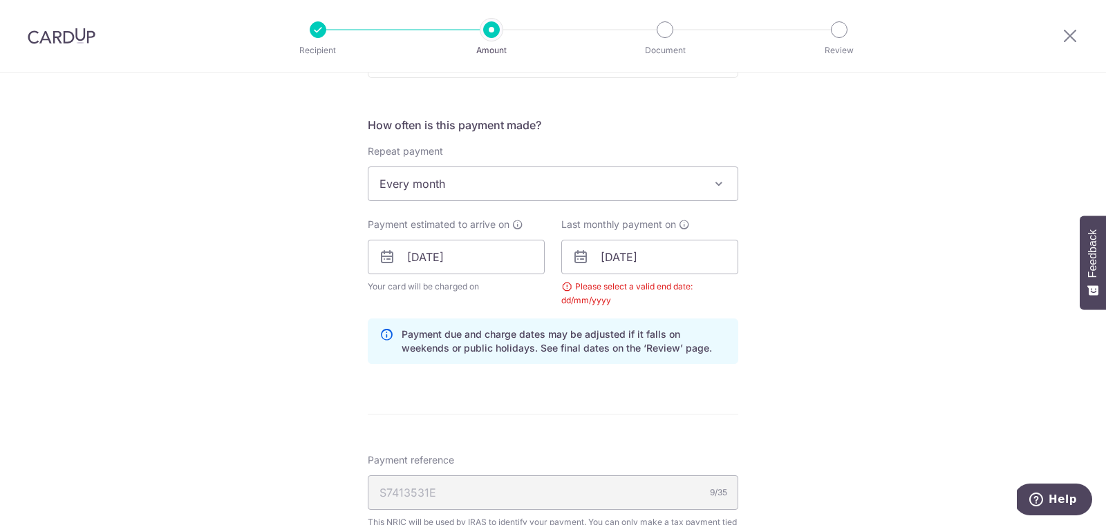
click at [836, 364] on div "Tell us more about your payment Enter one-time or monthly payment amount SGD 2,…" at bounding box center [553, 257] width 1106 height 1417
click at [704, 243] on input "24/03/2026" at bounding box center [649, 257] width 177 height 35
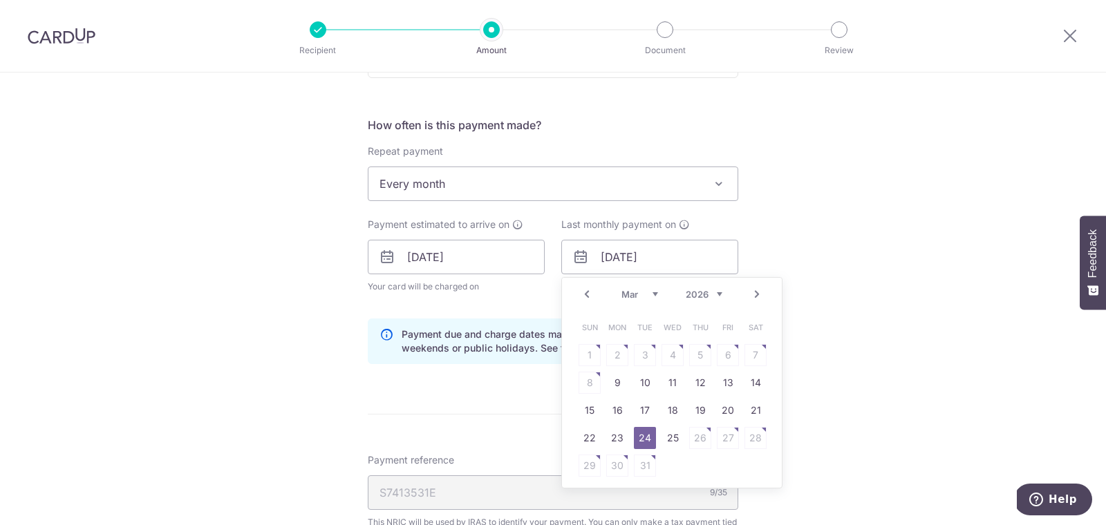
click at [648, 437] on link "24" at bounding box center [645, 438] width 22 height 22
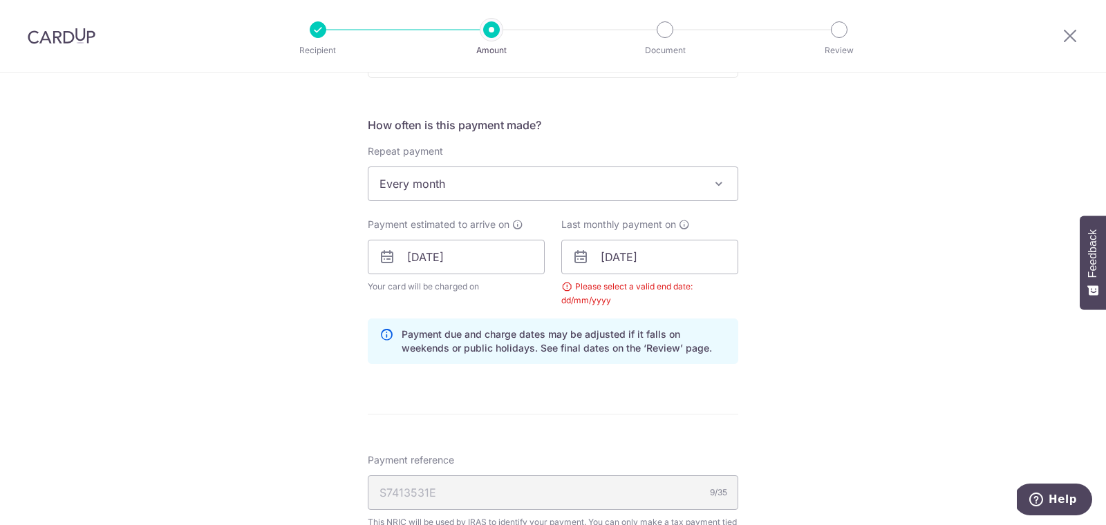
click at [856, 195] on div "Tell us more about your payment Enter one-time or monthly payment amount SGD 2,…" at bounding box center [553, 257] width 1106 height 1417
click at [675, 265] on input "24/03/2026" at bounding box center [649, 257] width 177 height 35
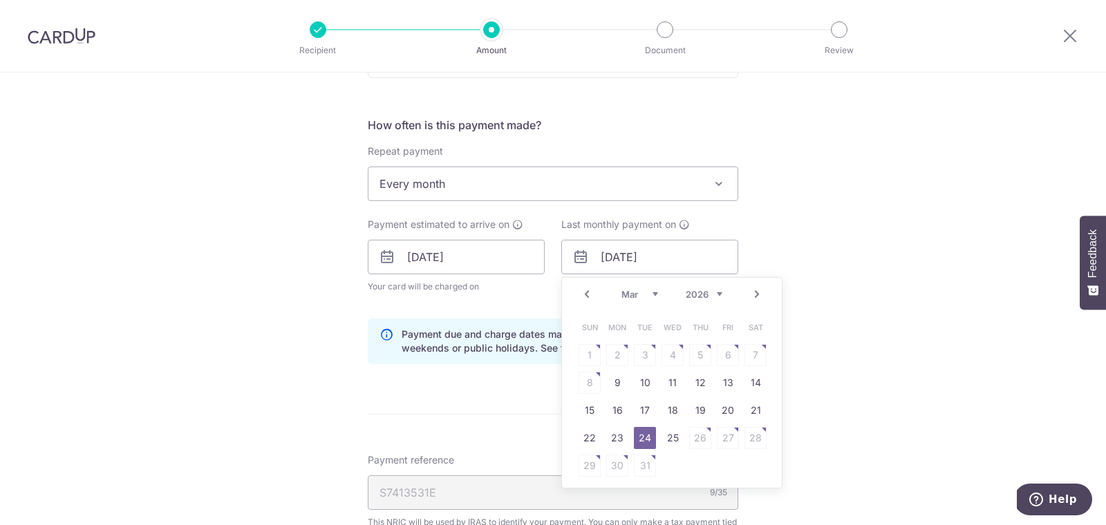
click at [584, 290] on link "Prev" at bounding box center [587, 294] width 17 height 17
click at [617, 432] on link "23" at bounding box center [617, 438] width 22 height 22
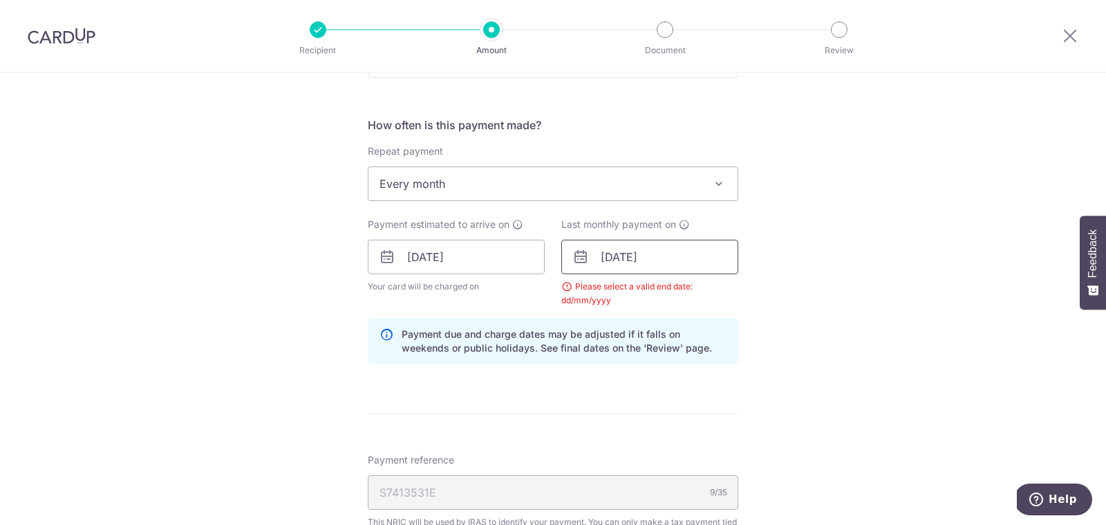
click at [606, 262] on input "23/02/2026" at bounding box center [649, 257] width 177 height 35
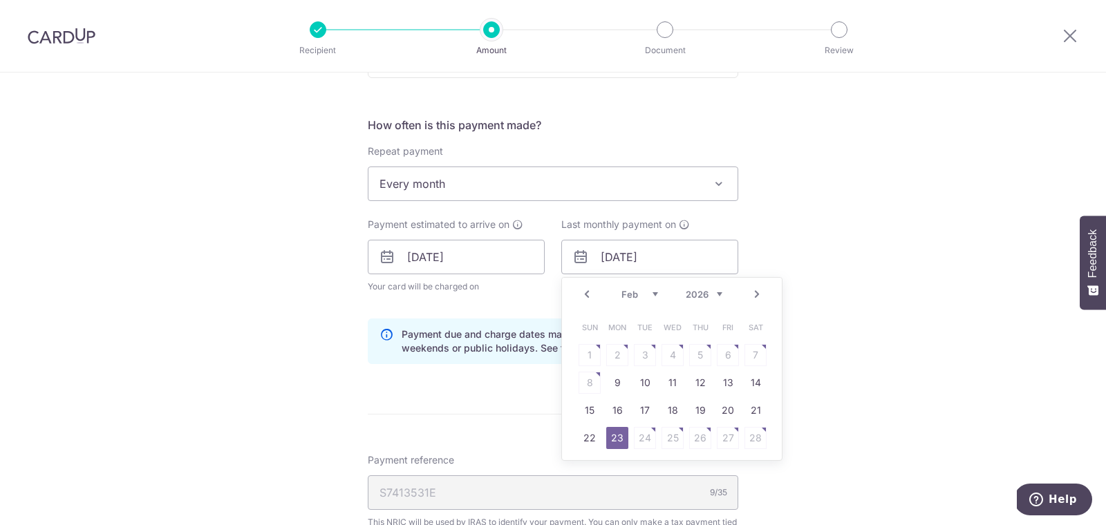
click at [585, 290] on link "Prev" at bounding box center [587, 294] width 17 height 17
click at [753, 437] on link "24" at bounding box center [756, 438] width 22 height 22
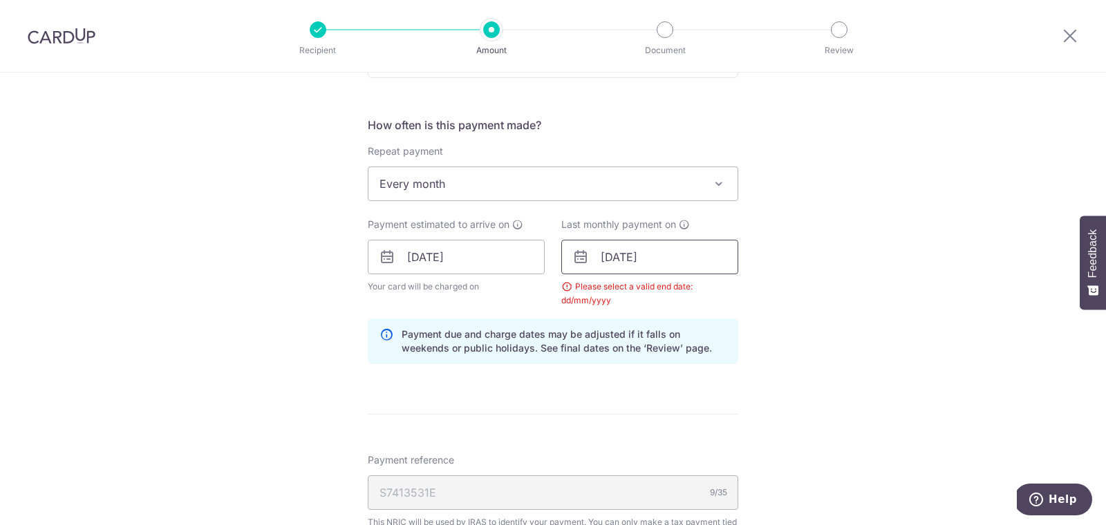
click at [604, 250] on input "24/01/2026" at bounding box center [649, 257] width 177 height 35
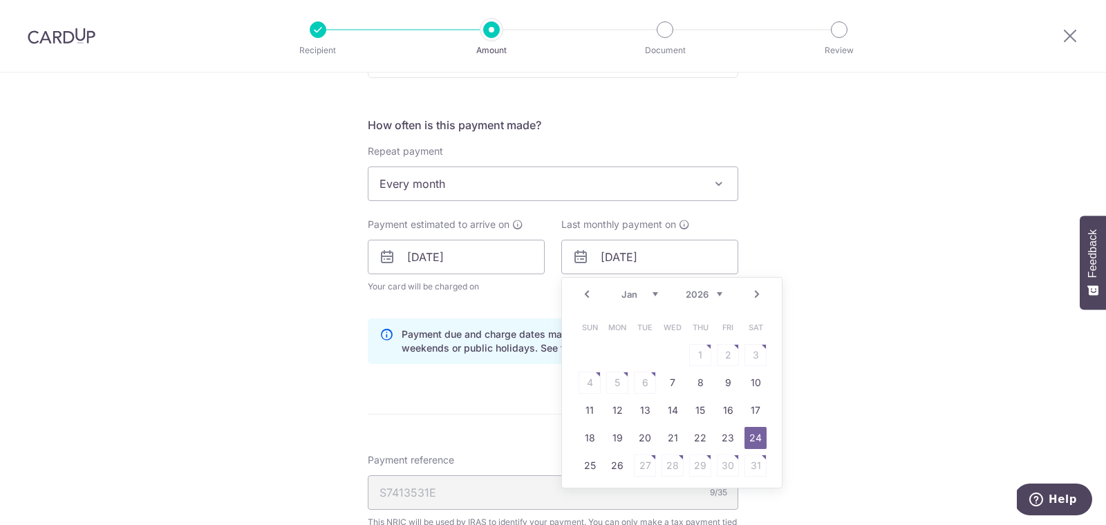
click at [583, 290] on link "Prev" at bounding box center [587, 294] width 17 height 17
click at [620, 458] on link "24" at bounding box center [617, 466] width 22 height 22
type input "[DATE]"
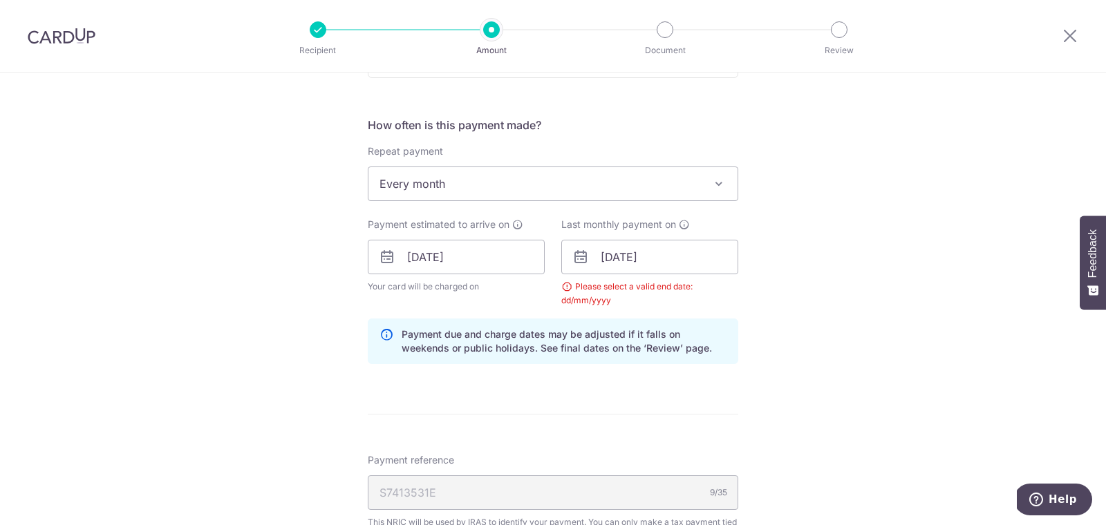
click at [704, 380] on form "Enter one-time or monthly payment amount SGD 2,171.15 2171.15 The total tax pay…" at bounding box center [553, 270] width 371 height 1260
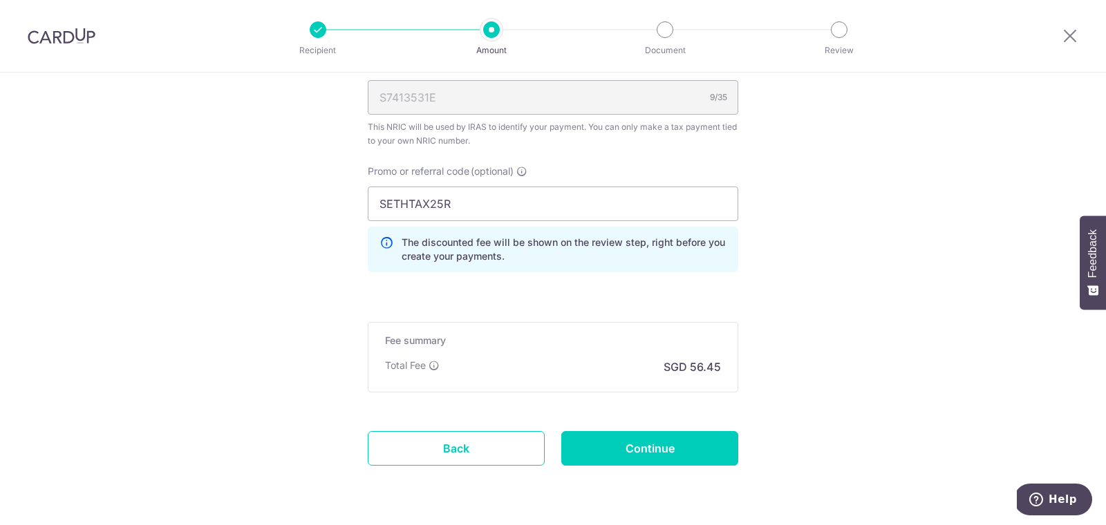
scroll to position [919, 0]
click at [624, 446] on input "Continue" at bounding box center [649, 449] width 177 height 35
type input "Update Schedule"
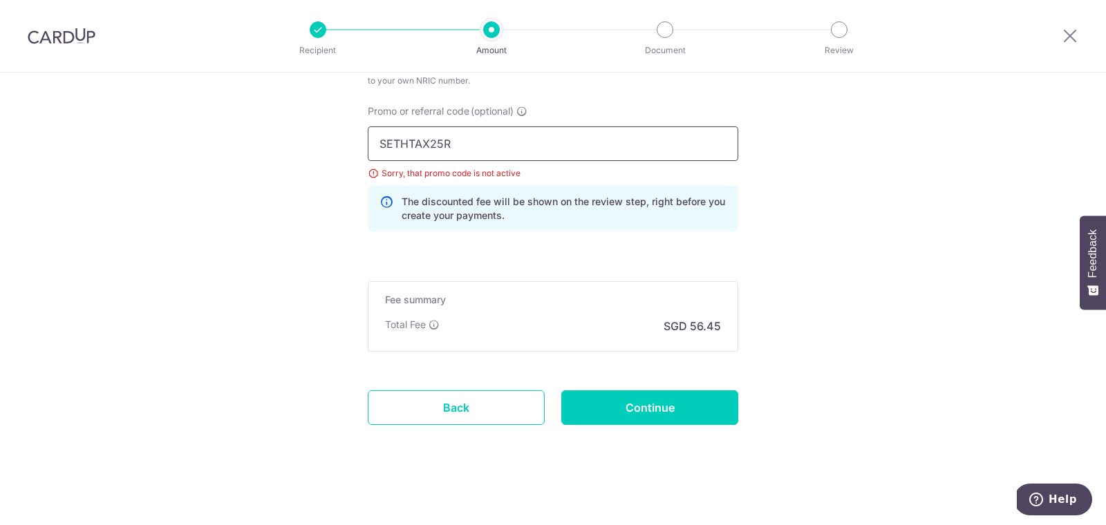
click at [613, 148] on input "SETHTAX25R" at bounding box center [553, 144] width 371 height 35
